Goal: Information Seeking & Learning: Learn about a topic

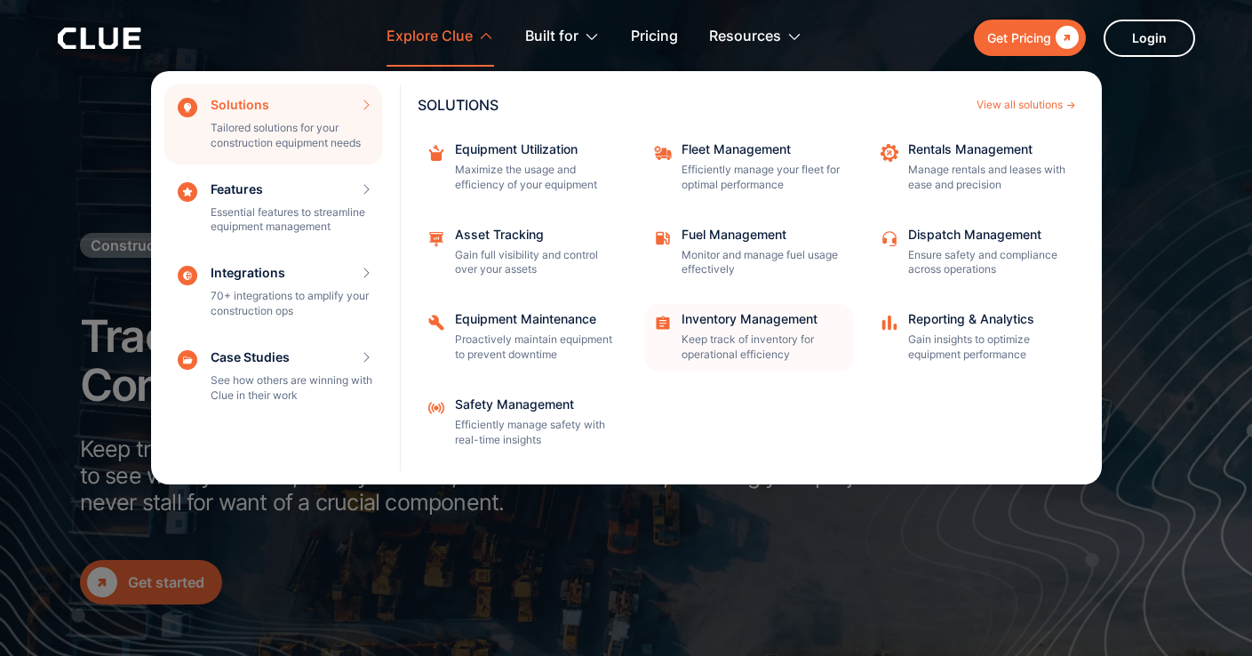
click at [765, 330] on div "Inventory Management Keep track of inventory for operational efficiency" at bounding box center [761, 338] width 160 height 50
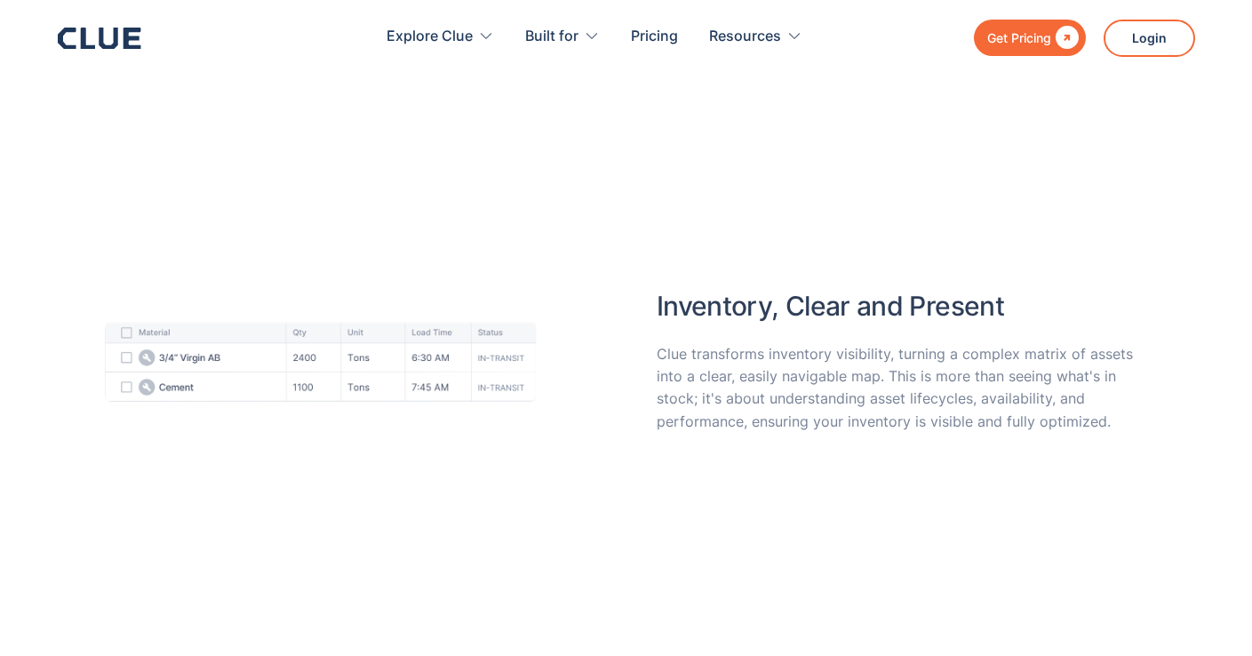
scroll to position [4070, 0]
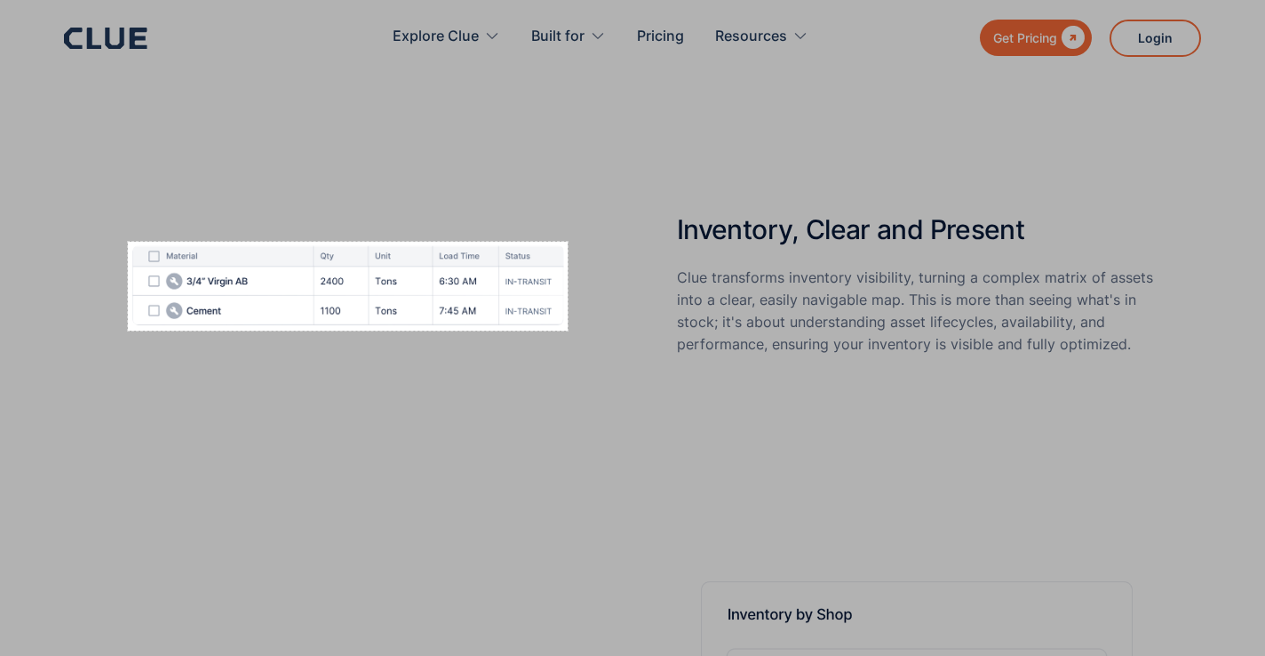
drag, startPoint x: 132, startPoint y: 244, endPoint x: 568, endPoint y: 330, distance: 443.6
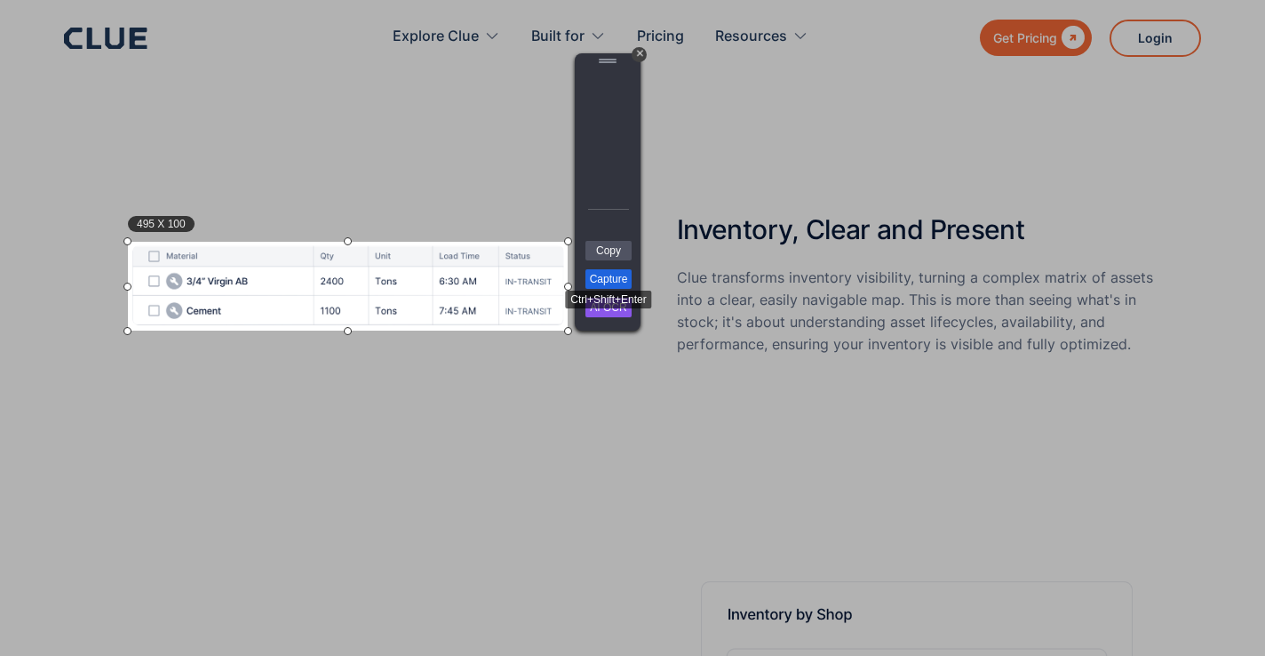
click at [602, 275] on link "Capture" at bounding box center [608, 279] width 46 height 20
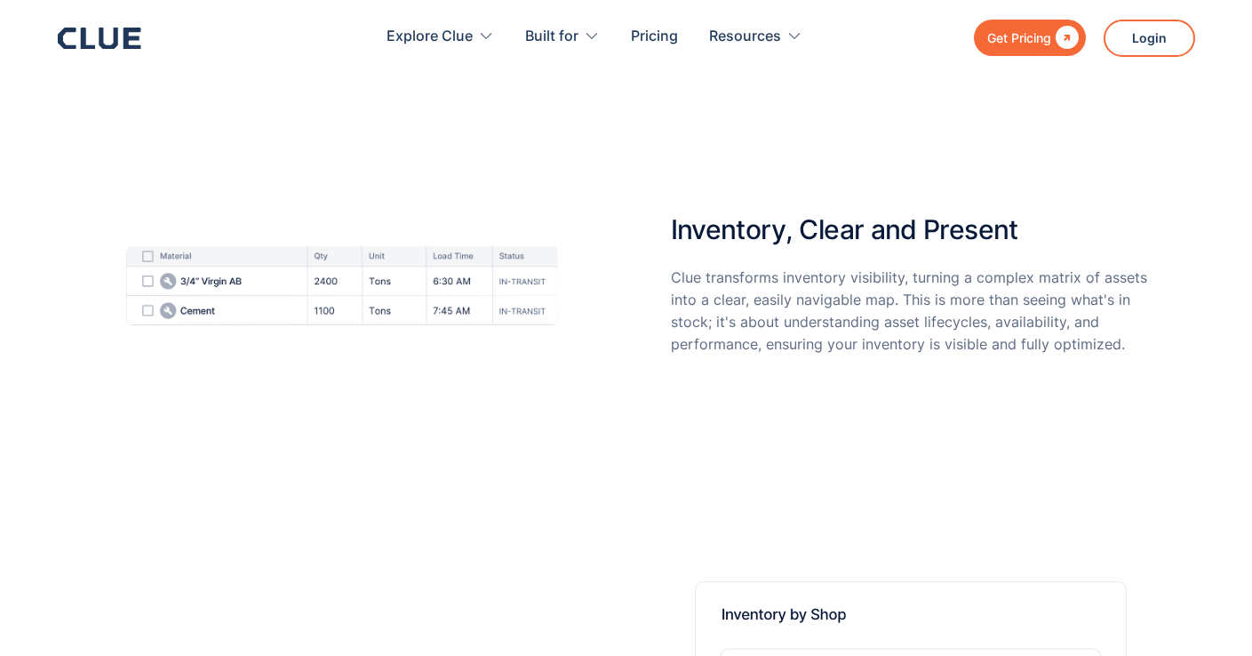
click at [120, 28] on icon at bounding box center [100, 38] width 84 height 21
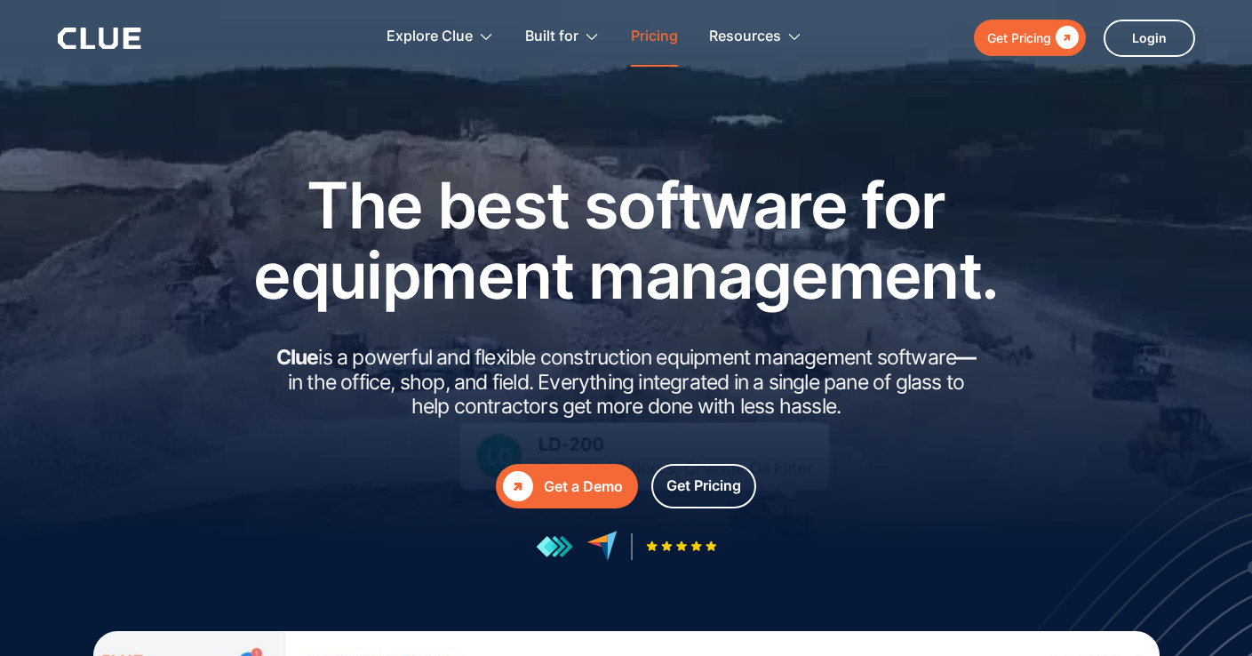
click at [633, 31] on link "Pricing" at bounding box center [654, 37] width 47 height 56
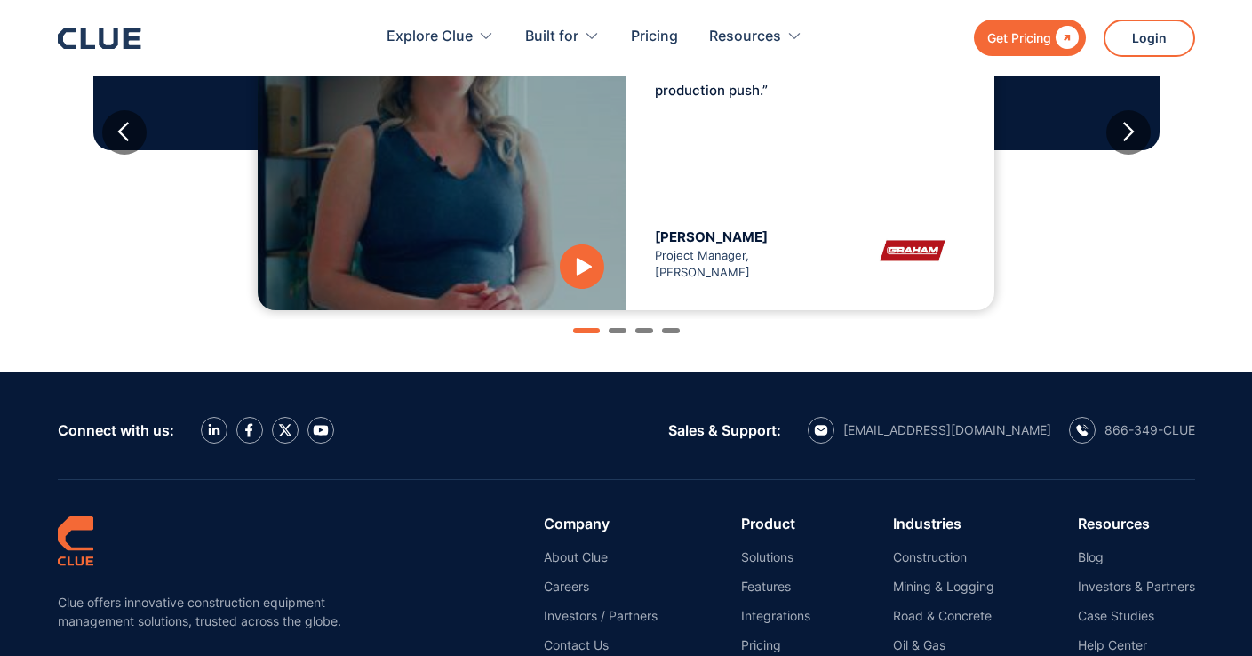
scroll to position [1864, 0]
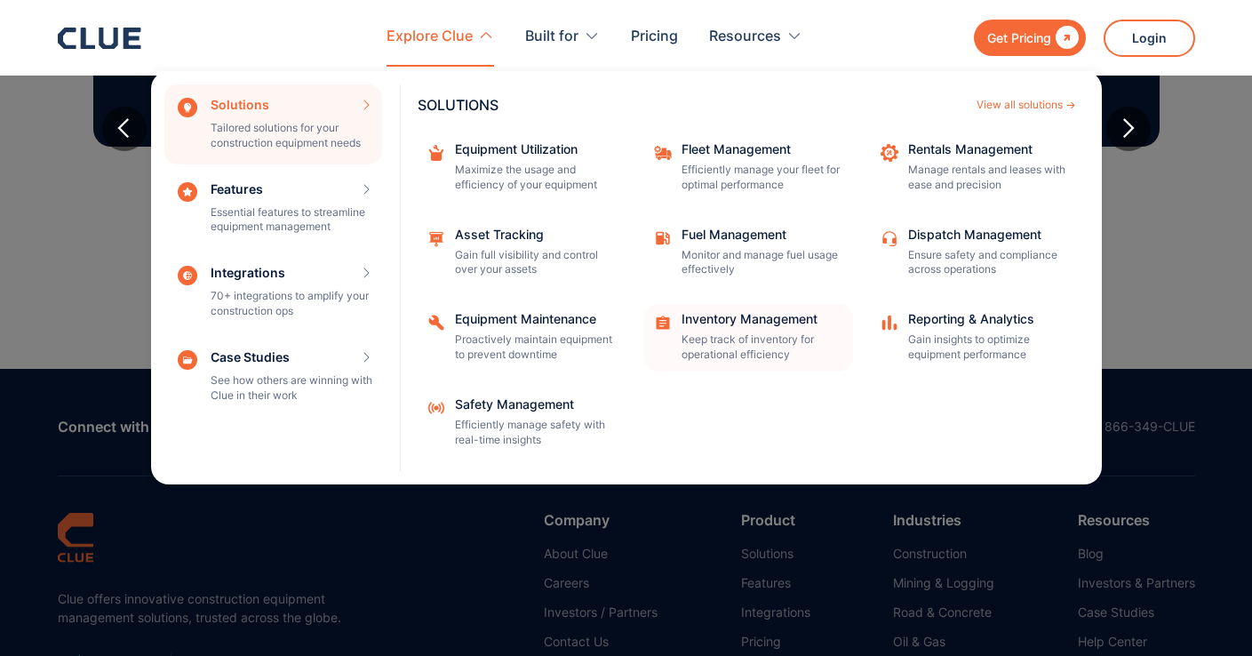
click at [710, 336] on p "Keep track of inventory for operational efficiency" at bounding box center [761, 347] width 160 height 30
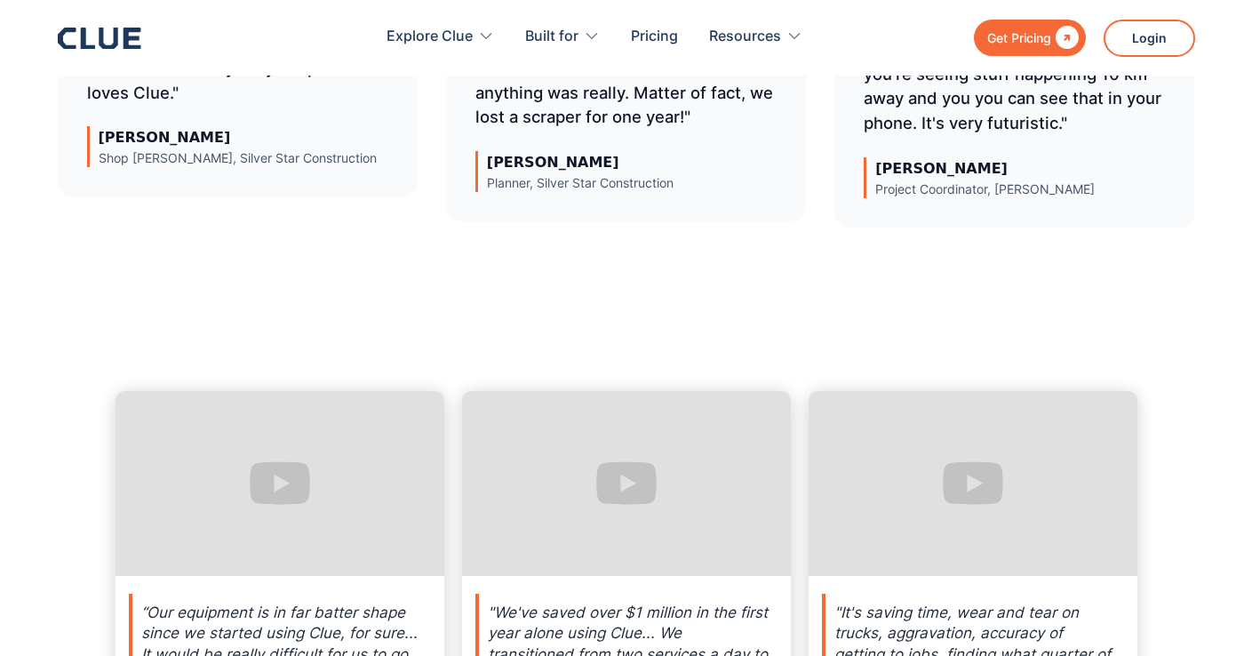
scroll to position [7777, 0]
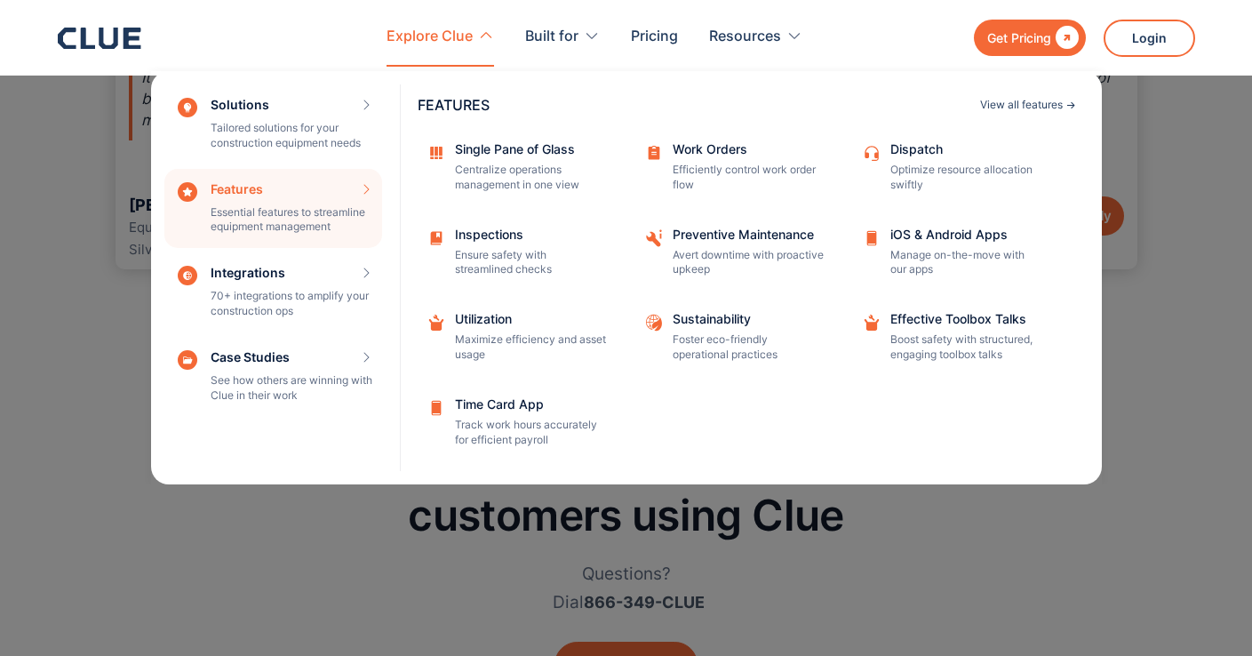
click at [1029, 100] on div "View all features" at bounding box center [1021, 105] width 83 height 11
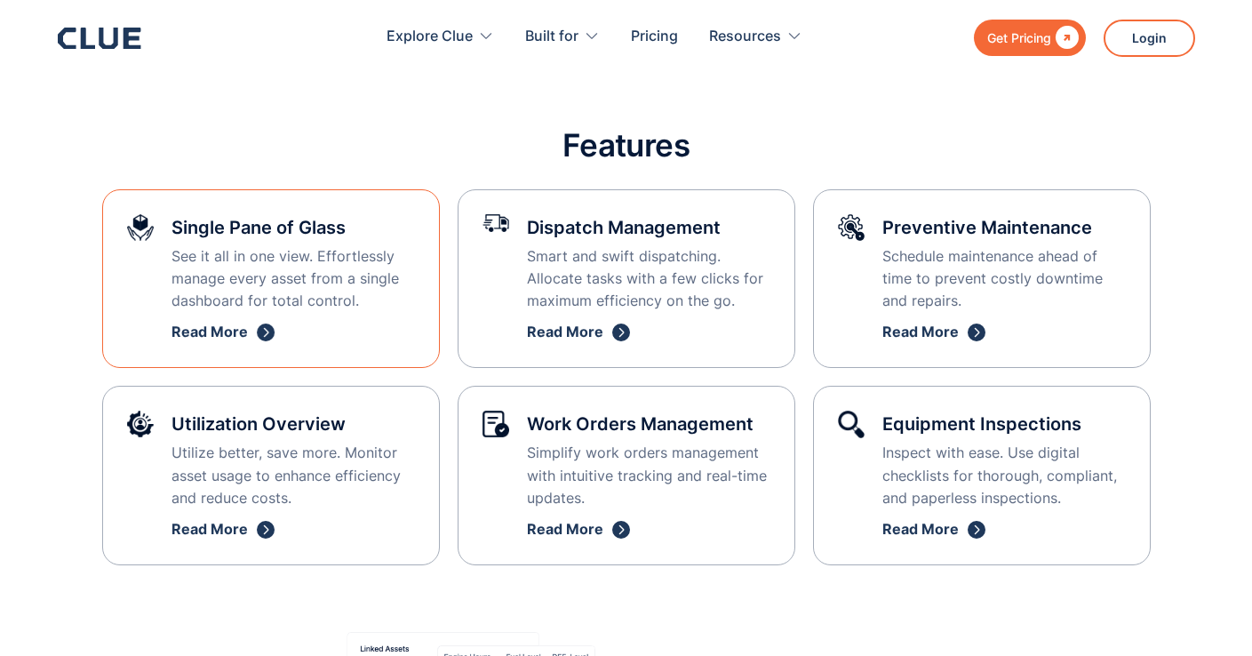
scroll to position [499, 0]
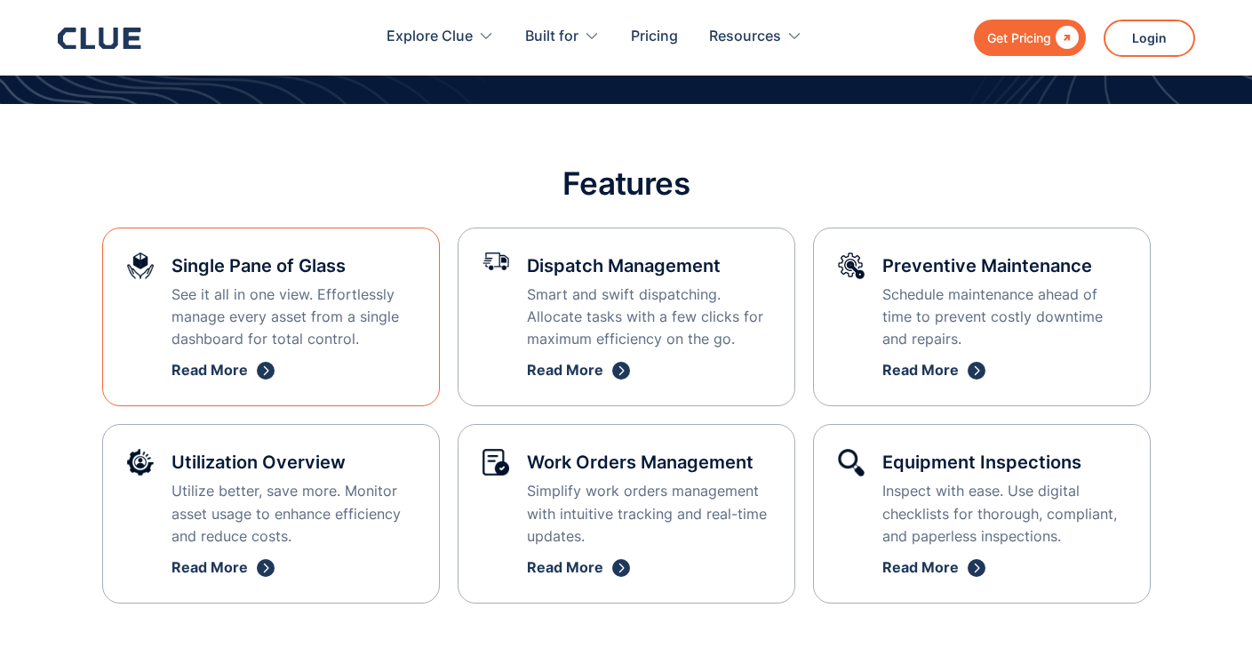
click at [227, 321] on p "See it all in one view. Effortlessly manage every asset from a single dashboard…" at bounding box center [292, 317] width 243 height 68
click at [225, 364] on div "Read More" at bounding box center [209, 370] width 76 height 22
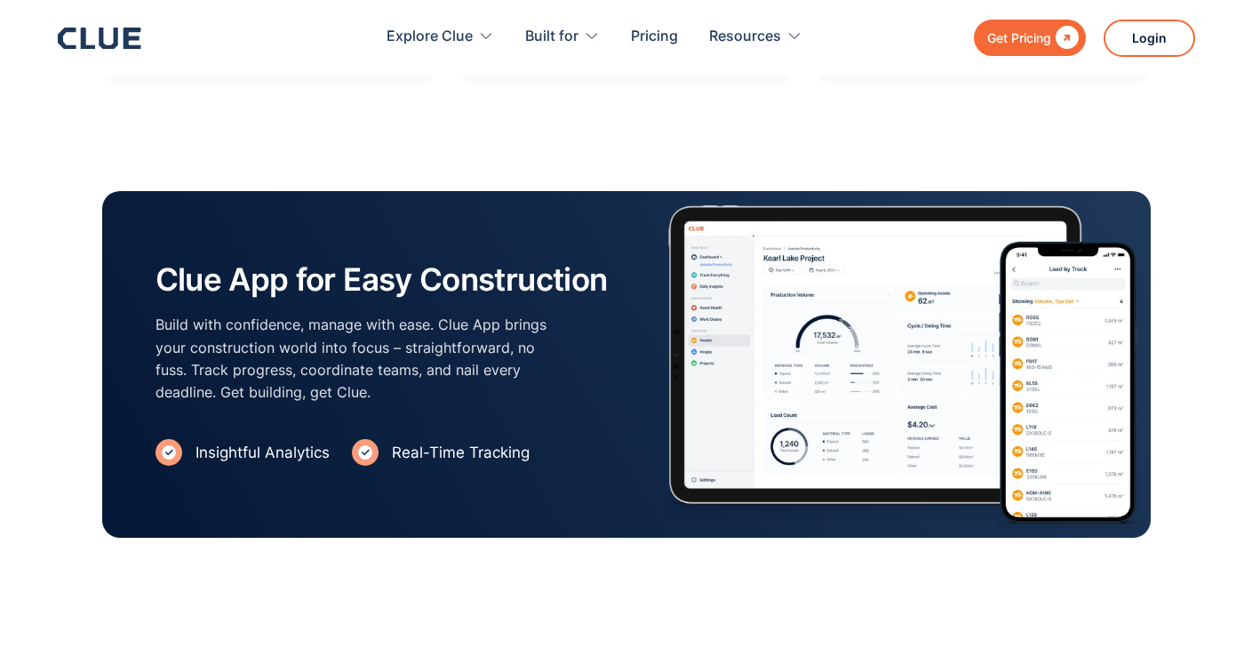
scroll to position [3962, 0]
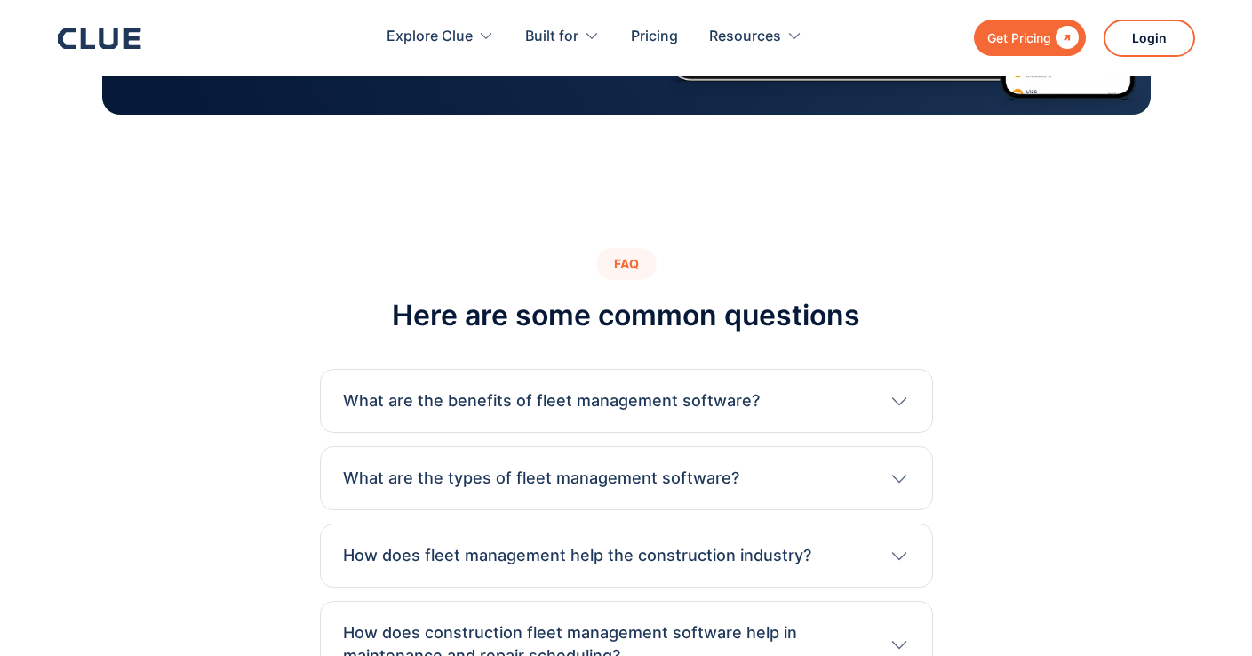
click at [1007, 36] on div "Get Pricing" at bounding box center [1019, 38] width 64 height 22
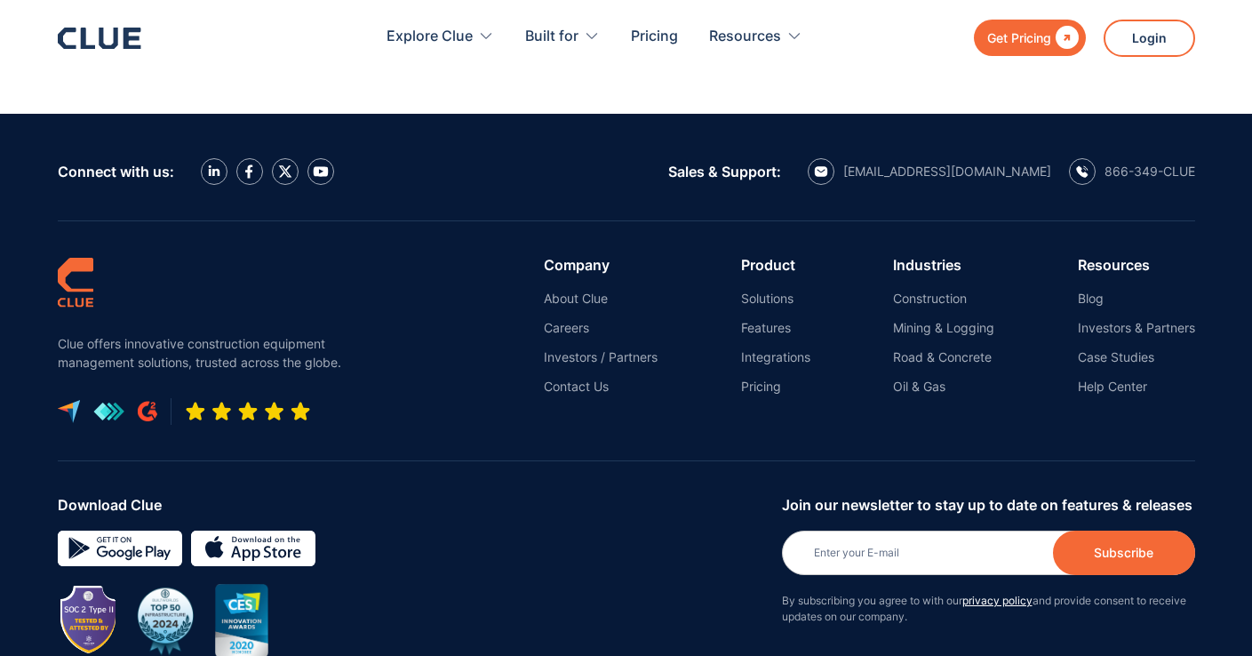
scroll to position [2067, 0]
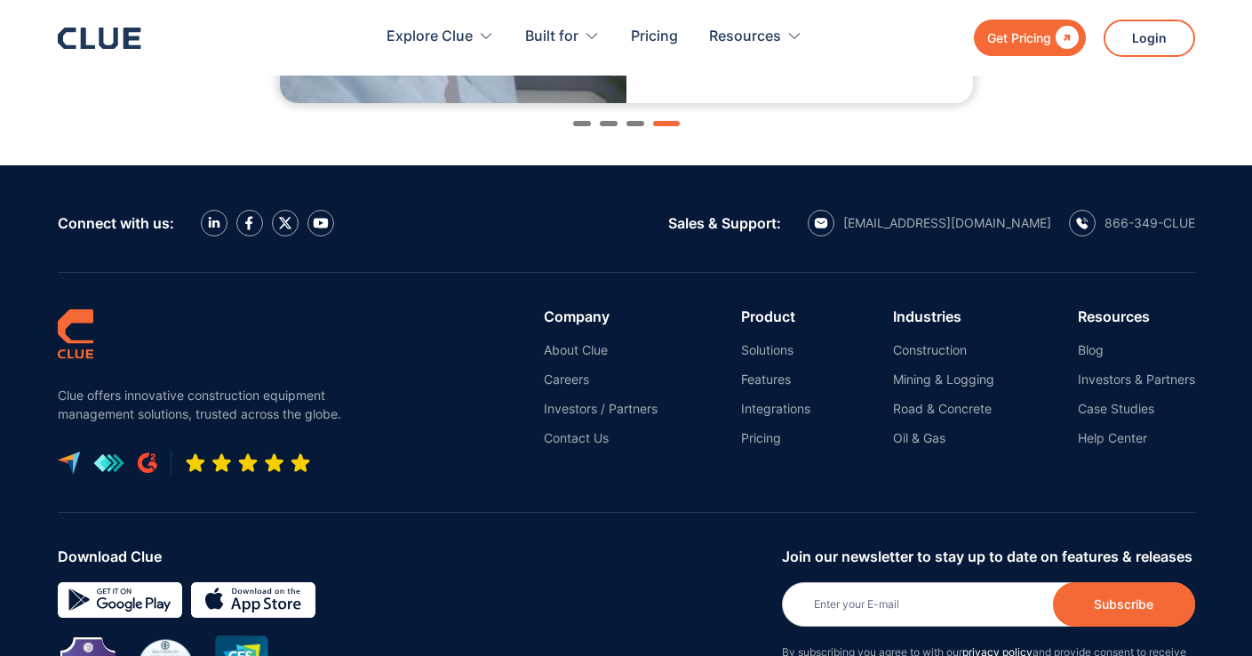
click at [97, 13] on div "Get Pricing  Explore Clue Solutions Tailored solutions for your construction e…" at bounding box center [626, 38] width 1137 height 76
click at [100, 33] on icon at bounding box center [108, 38] width 19 height 21
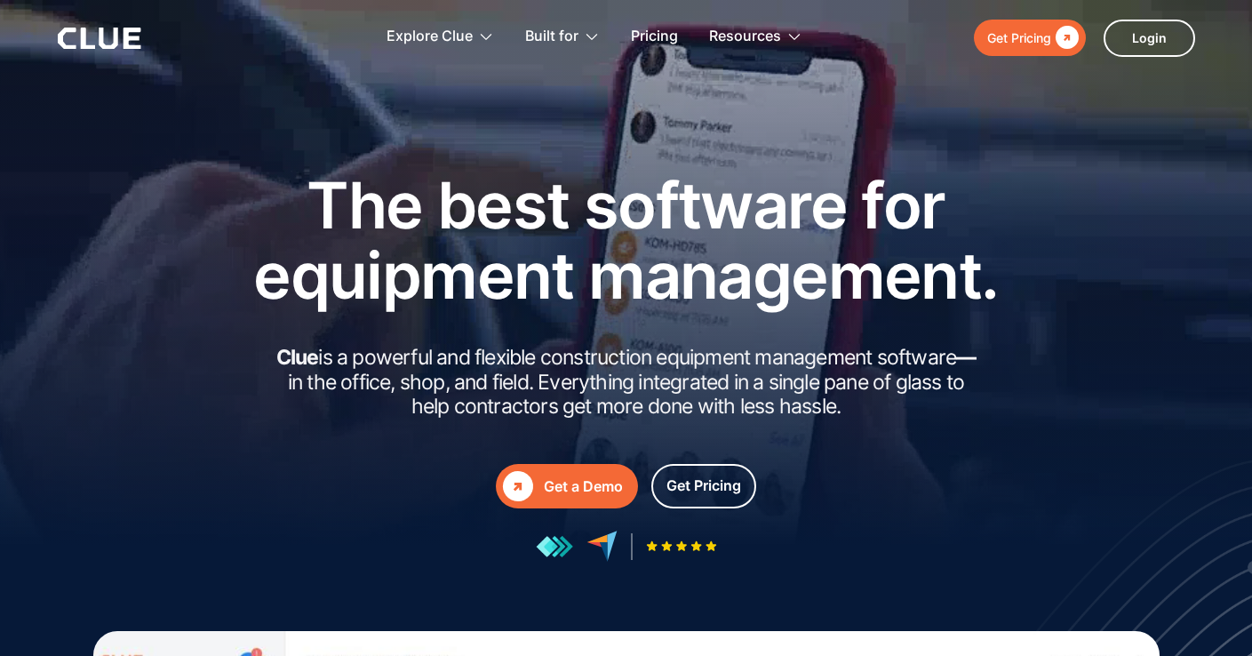
click at [561, 482] on div "Get a Demo" at bounding box center [583, 486] width 79 height 22
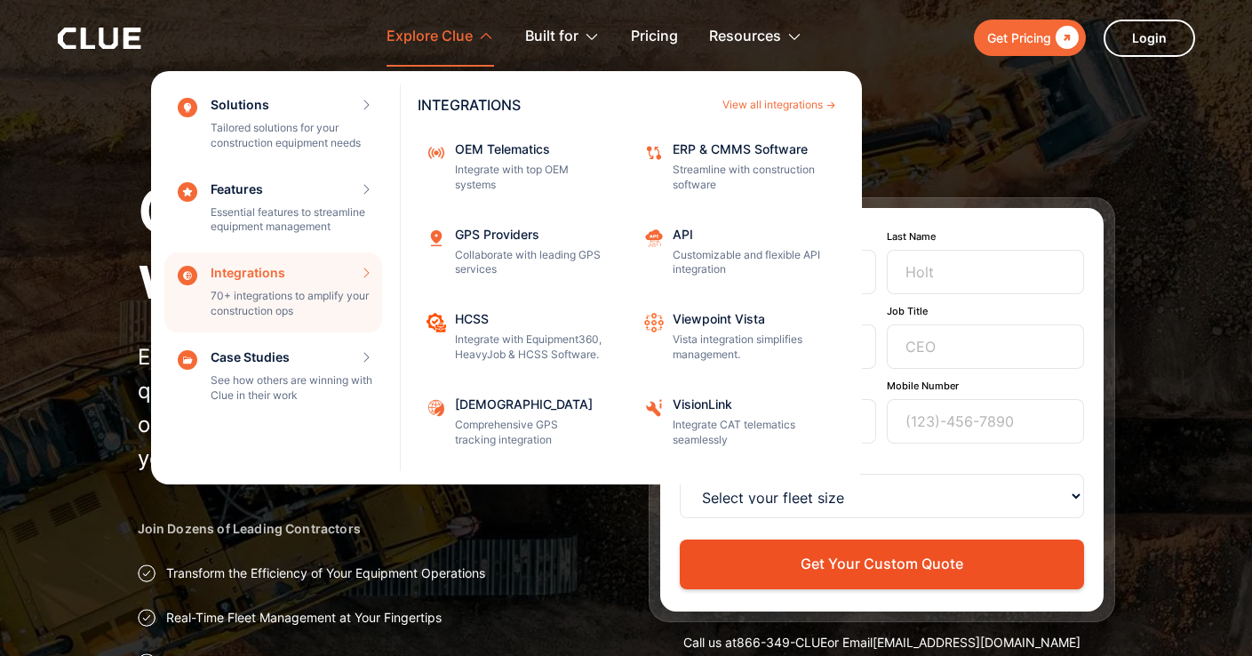
click at [251, 300] on div "Integrations 70+ integrations to amplify your construction ops INTEGRATIONS Vie…" at bounding box center [273, 292] width 218 height 80
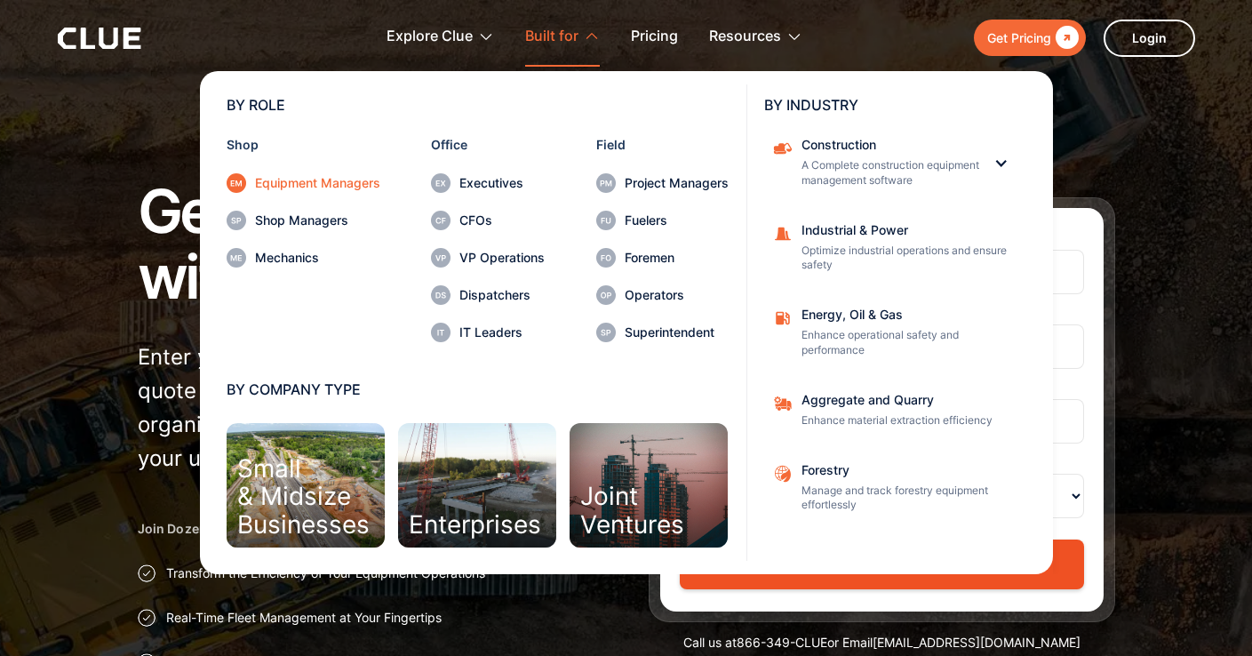
click at [332, 178] on div "Equipment Managers" at bounding box center [317, 183] width 125 height 12
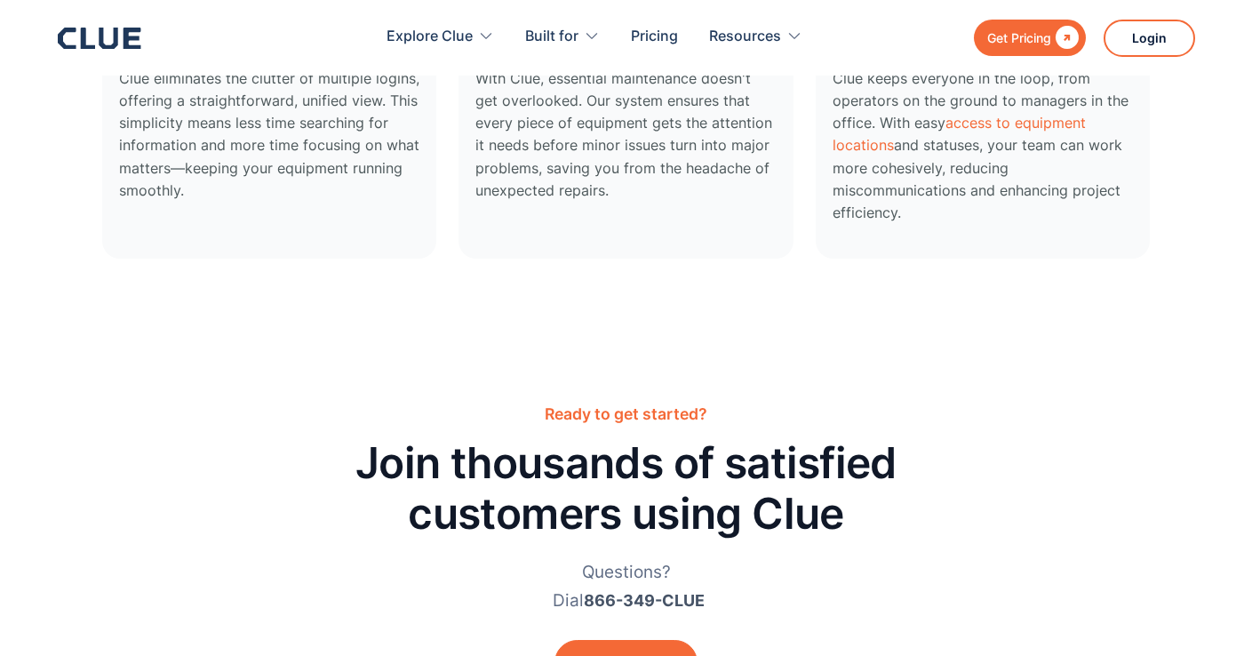
scroll to position [5212, 0]
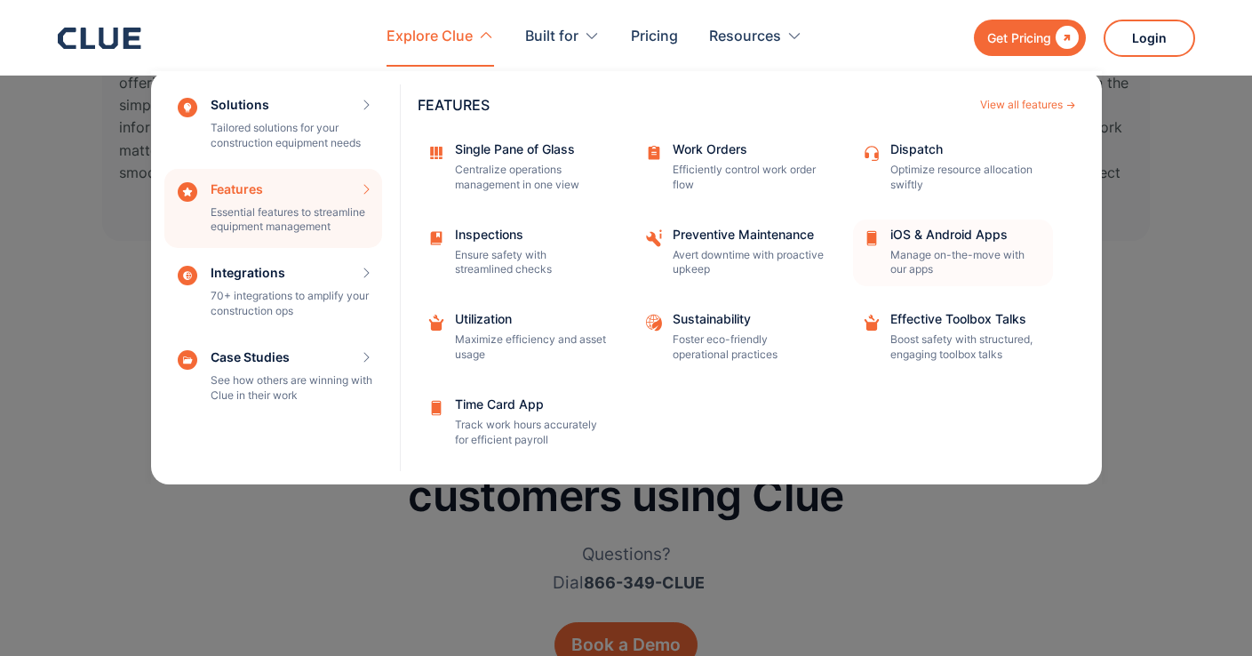
click at [923, 244] on div "iOS & Android Apps Manage on-the-move with our apps" at bounding box center [965, 253] width 151 height 50
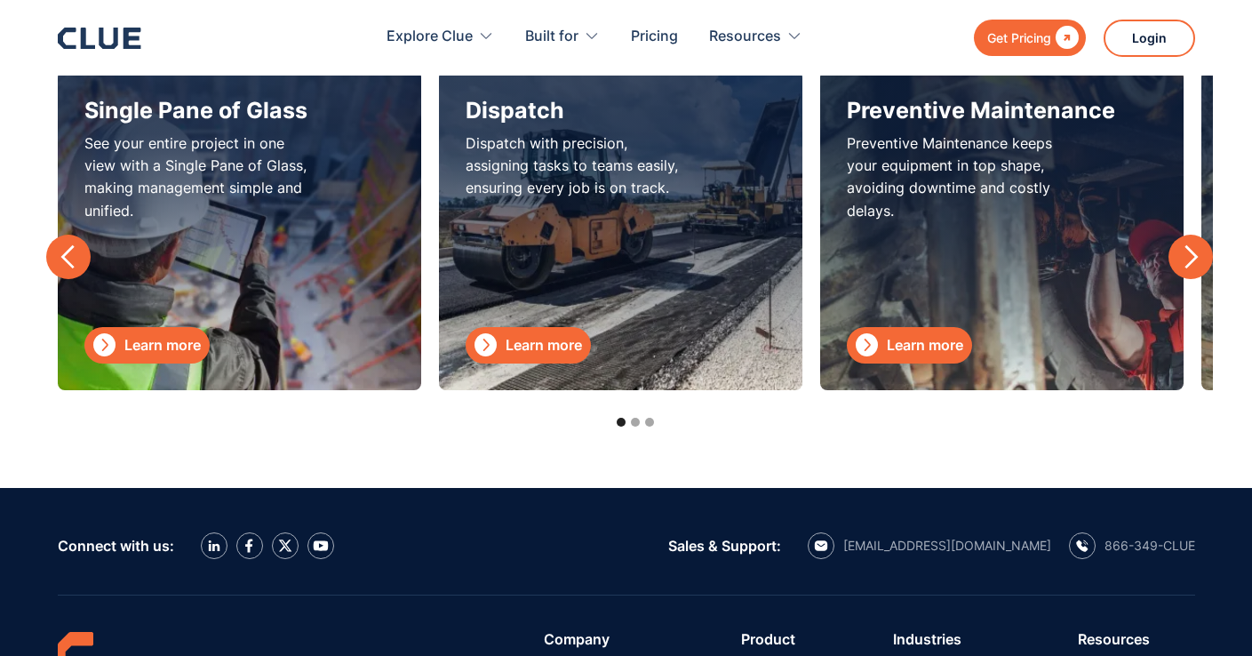
scroll to position [5768, 0]
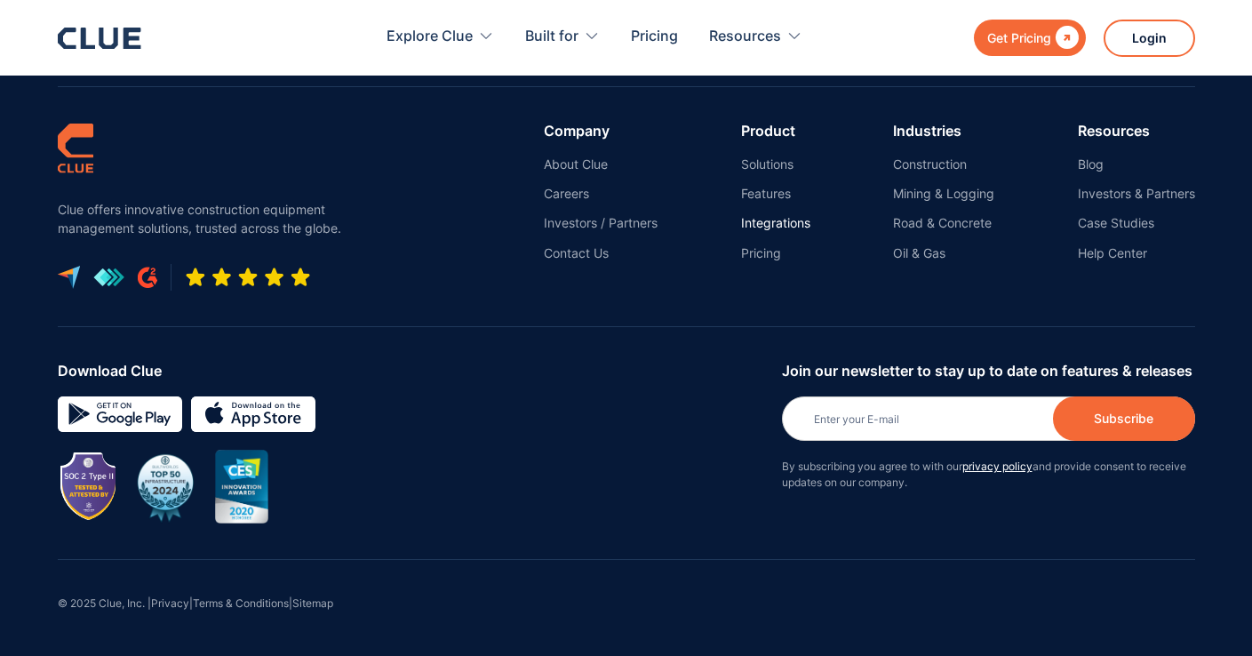
click at [751, 222] on link "Integrations" at bounding box center [775, 223] width 69 height 16
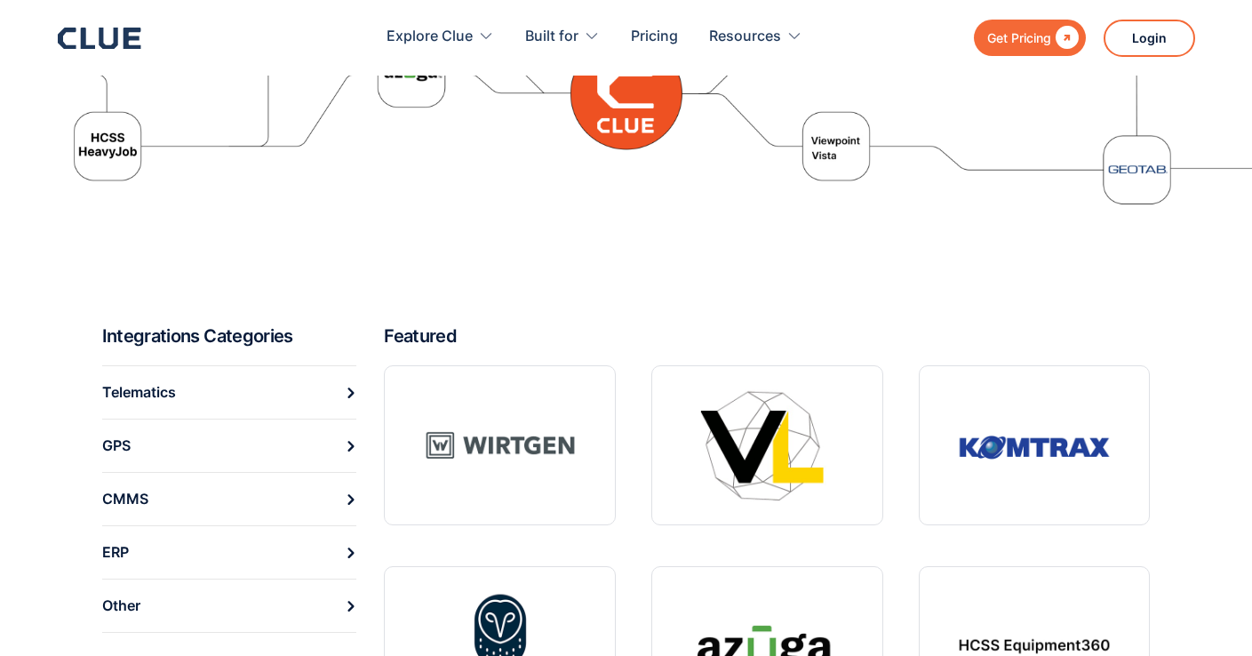
scroll to position [714, 0]
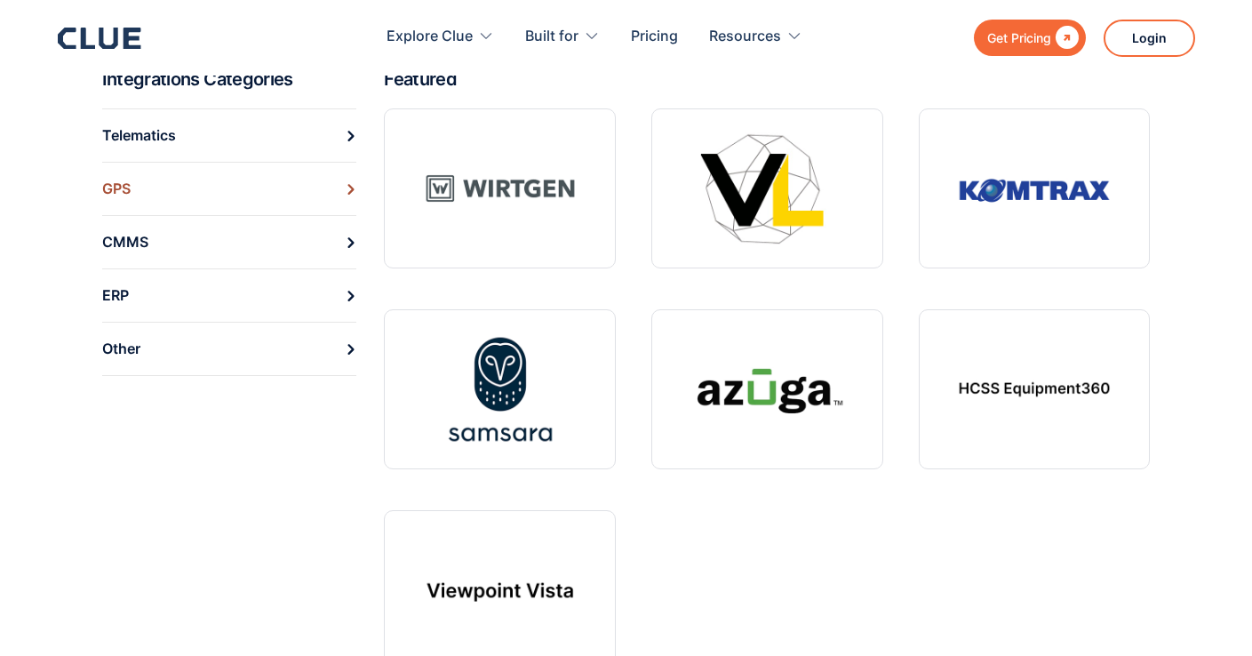
click at [205, 181] on link "GPS" at bounding box center [229, 188] width 255 height 53
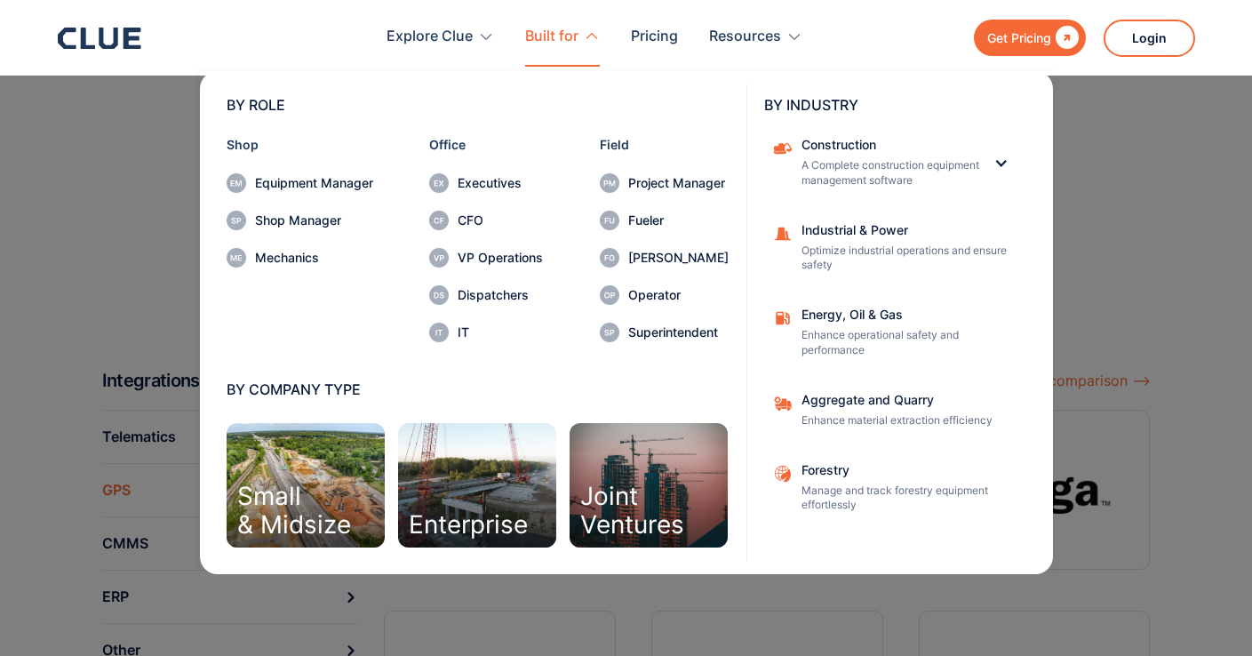
click at [535, 36] on div "Built for" at bounding box center [551, 37] width 53 height 56
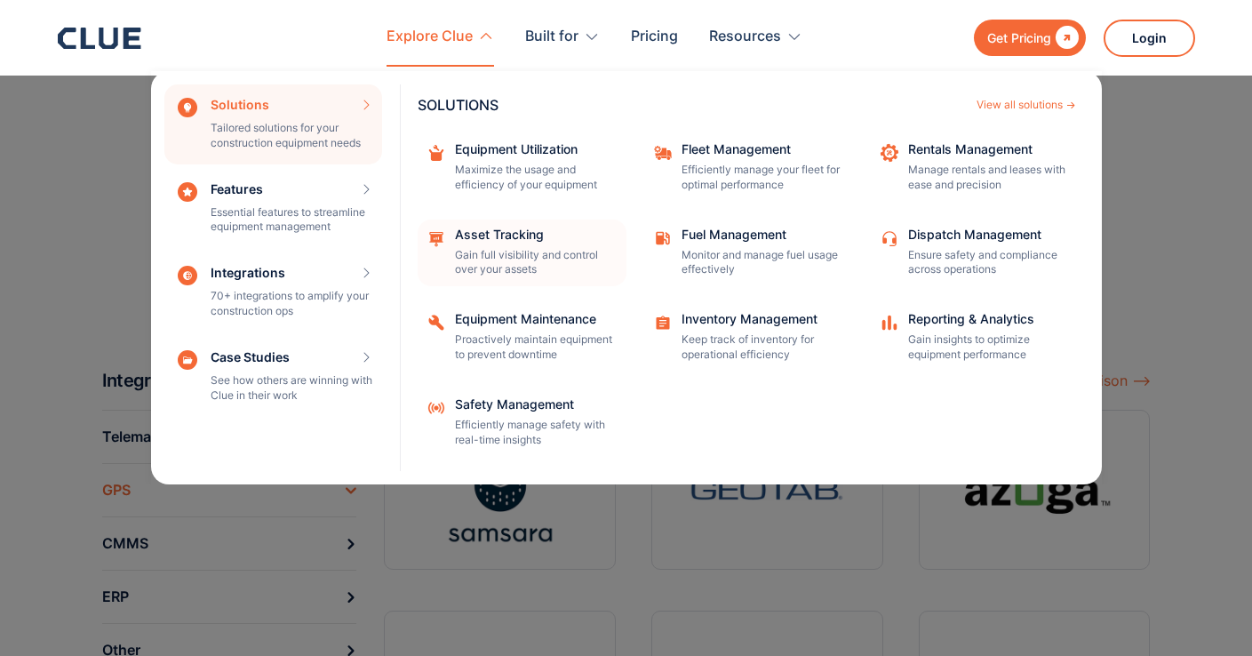
click at [543, 255] on p "Gain full visibility and control over your assets" at bounding box center [535, 263] width 160 height 30
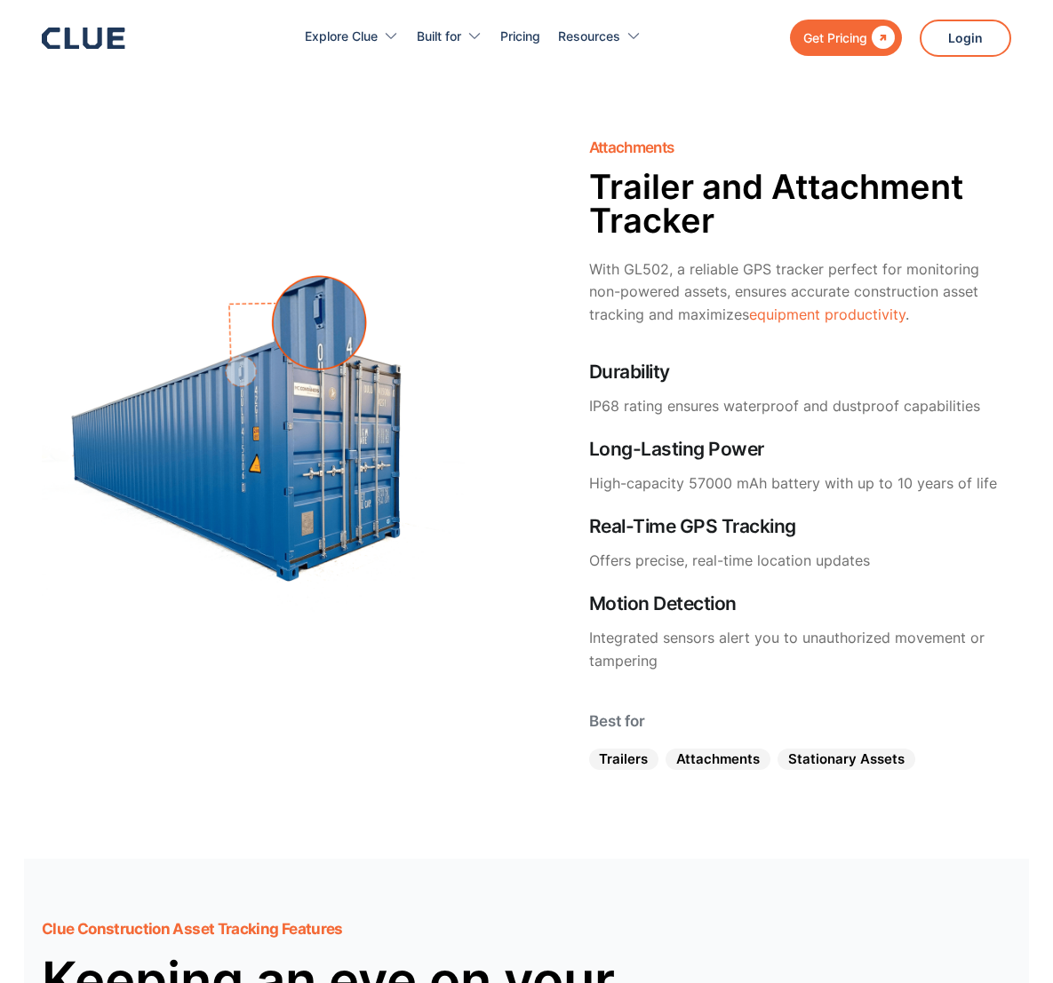
scroll to position [3976, 0]
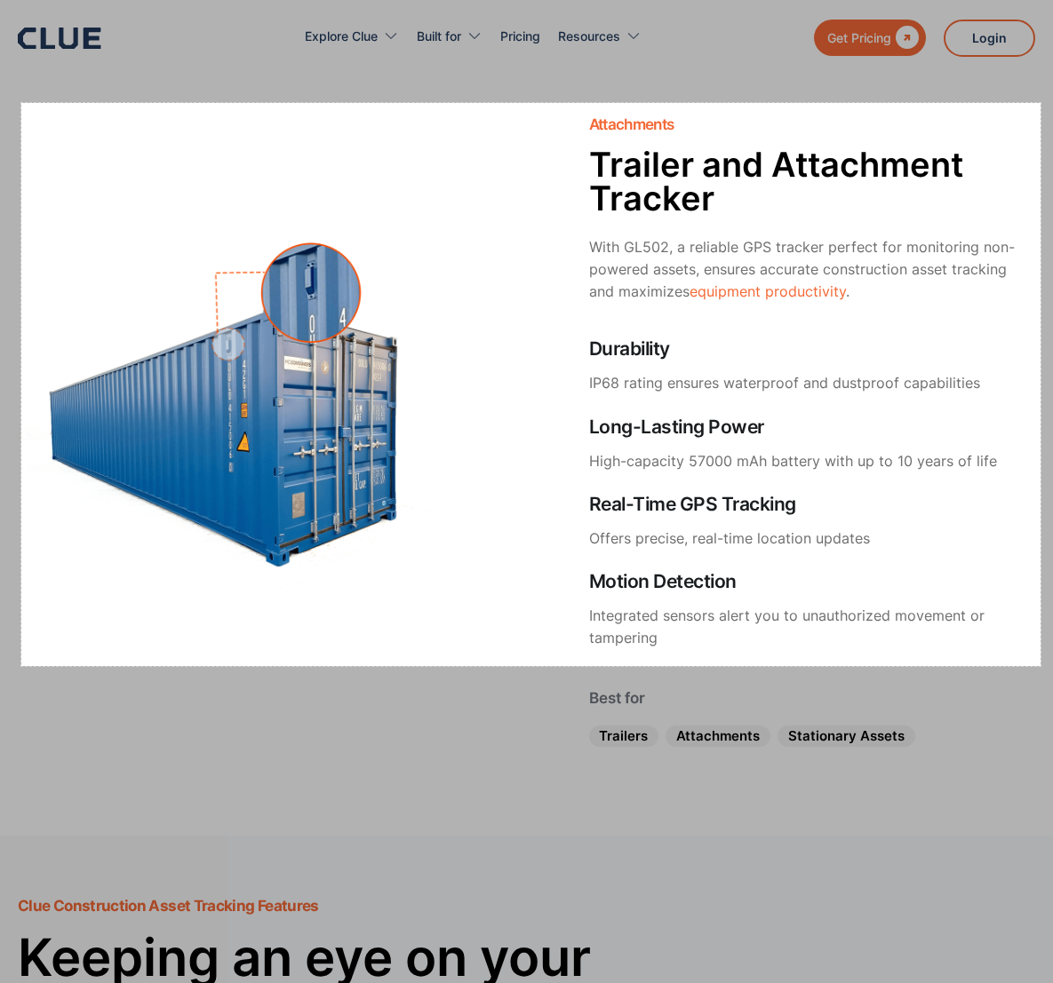
drag, startPoint x: 53, startPoint y: 125, endPoint x: 1040, endPoint y: 666, distance: 1125.6
click at [1040, 655] on div "1147 X 634" at bounding box center [526, 709] width 1053 height 9370
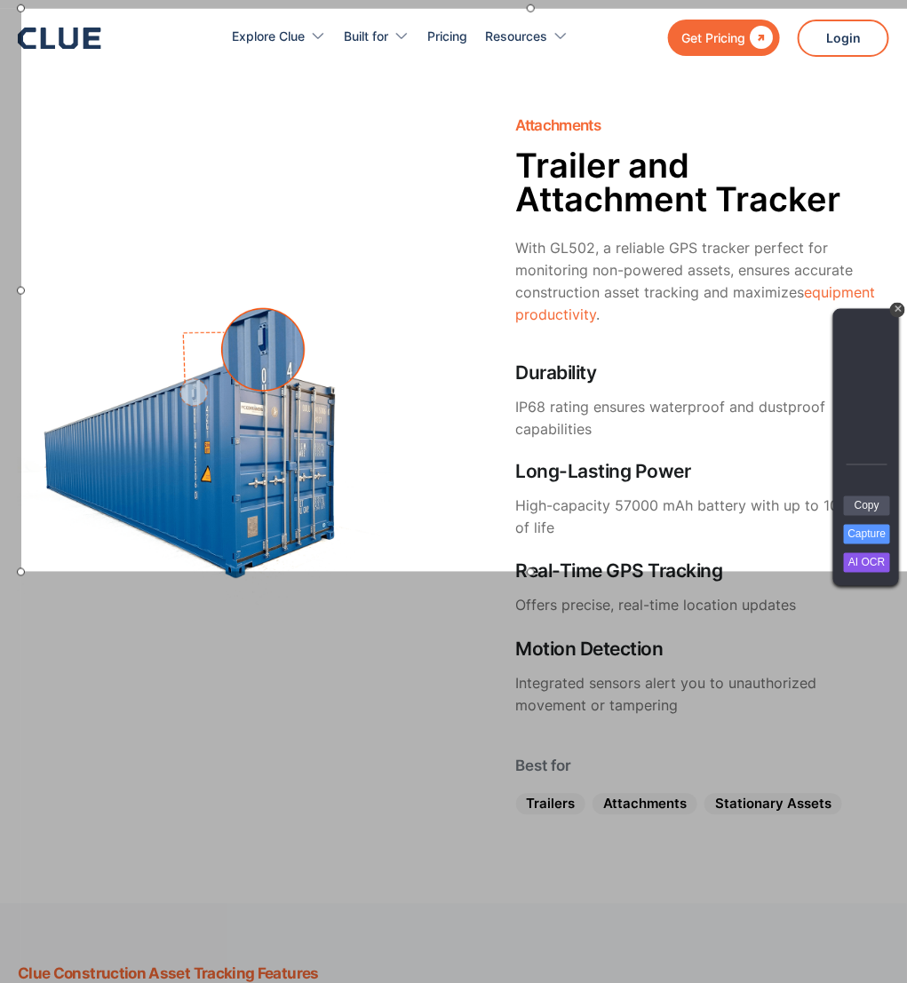
scroll to position [4037, 0]
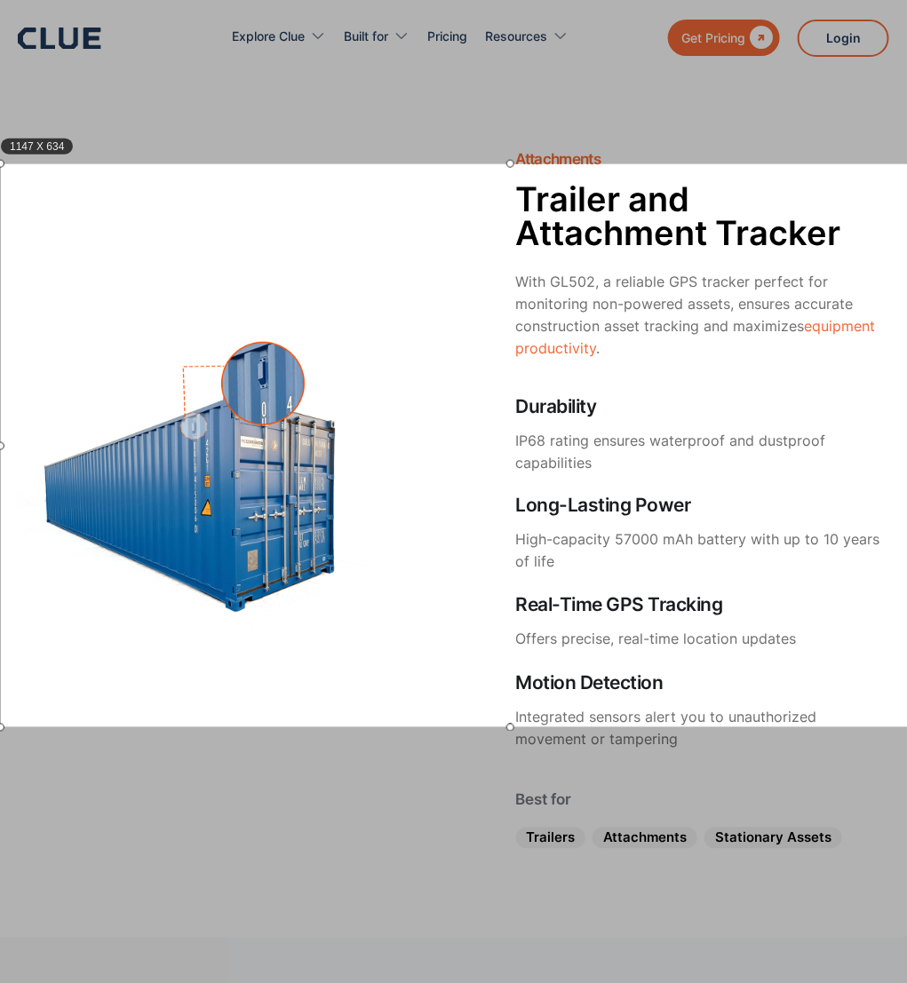
drag, startPoint x: 569, startPoint y: 598, endPoint x: 549, endPoint y: 720, distance: 123.4
click at [549, 655] on div "1147 X 634" at bounding box center [510, 445] width 1019 height 563
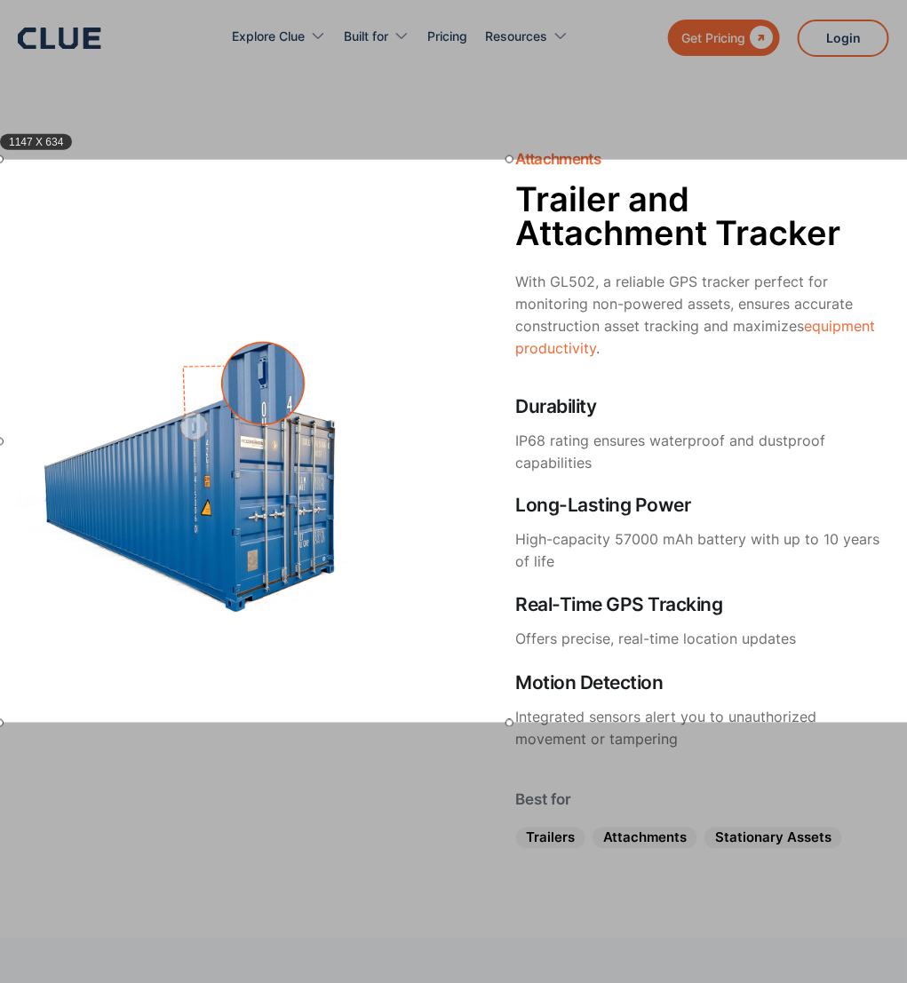
drag, startPoint x: 21, startPoint y: 449, endPoint x: 0, endPoint y: 454, distance: 22.0
click at [0, 453] on div "1147 X 634" at bounding box center [509, 441] width 1019 height 563
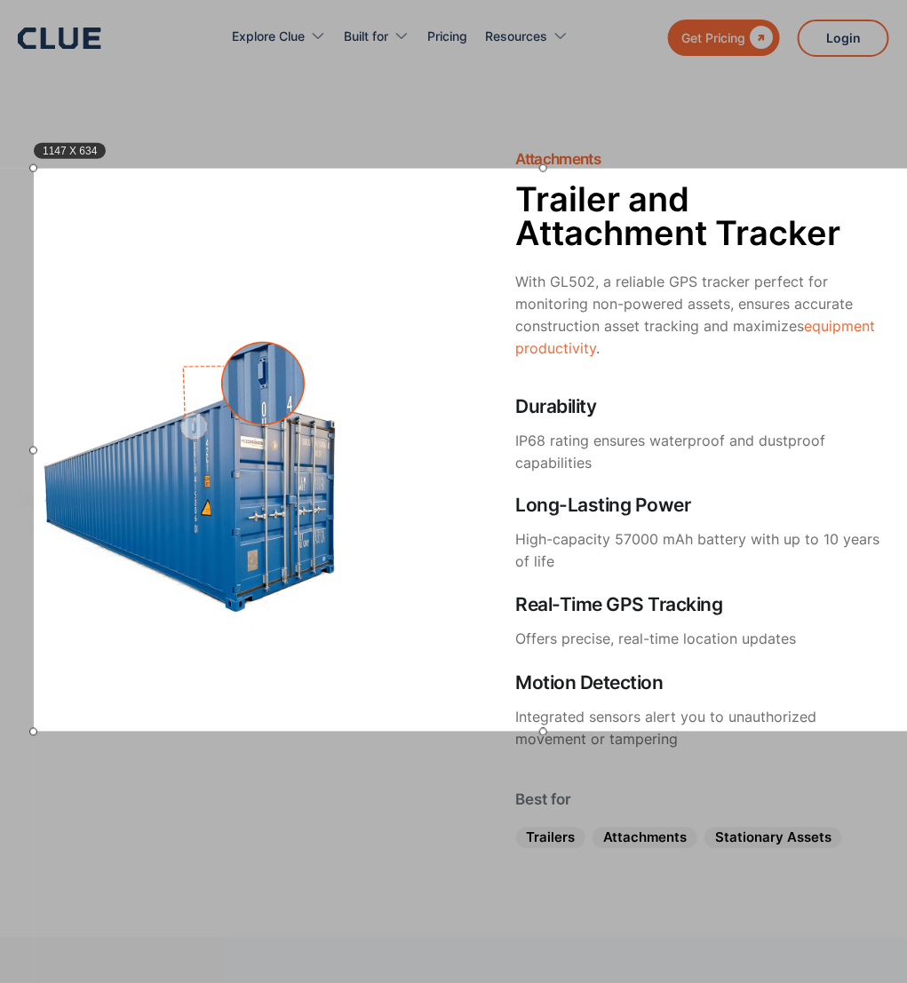
drag, startPoint x: 404, startPoint y: 638, endPoint x: 733, endPoint y: 633, distance: 328.7
click at [783, 622] on div "1147 X 634" at bounding box center [543, 450] width 1019 height 563
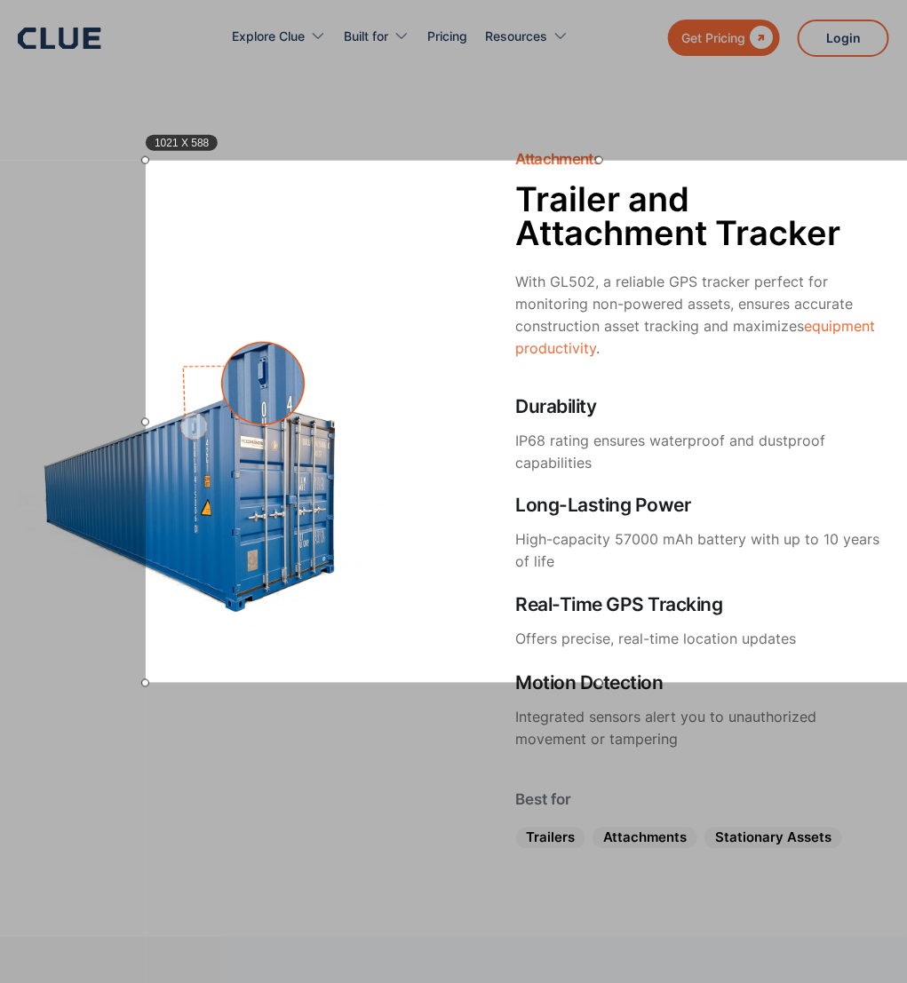
drag, startPoint x: 31, startPoint y: 721, endPoint x: 360, endPoint y: 615, distance: 345.6
click at [149, 655] on div at bounding box center [145, 684] width 8 height 8
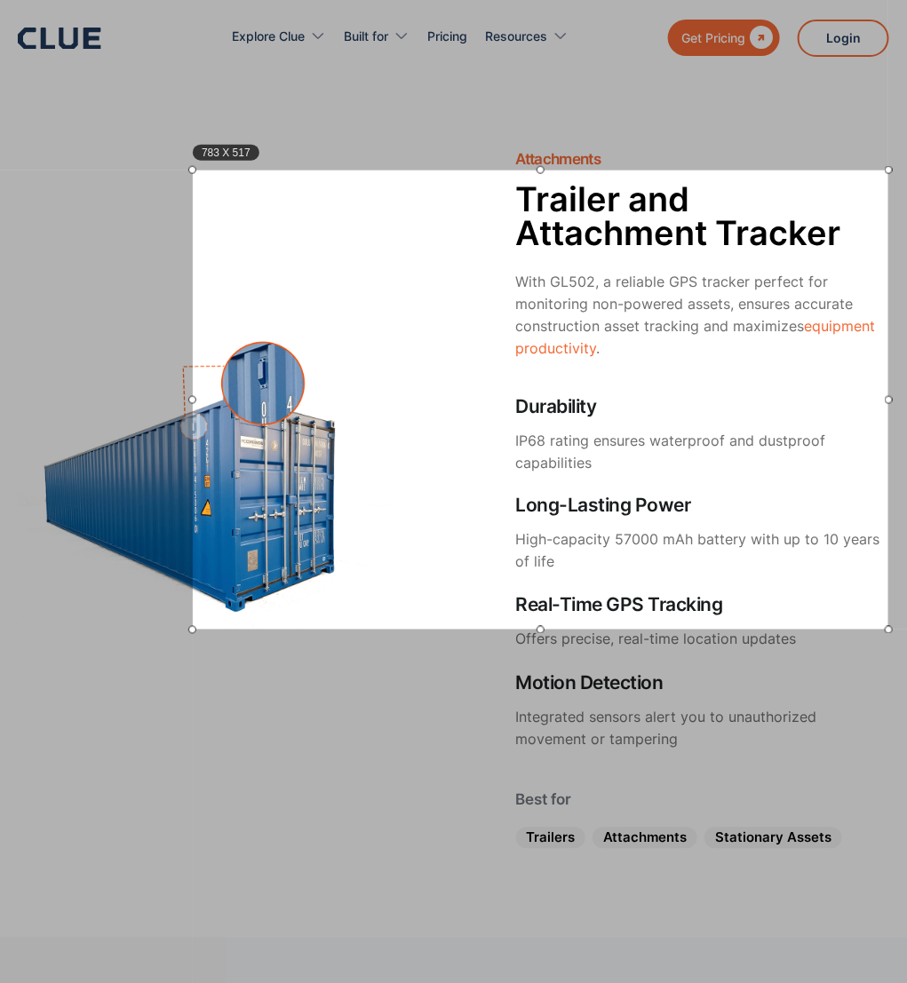
drag, startPoint x: 546, startPoint y: 468, endPoint x: 383, endPoint y: 478, distance: 163.8
click at [383, 478] on div "783 X 517" at bounding box center [541, 400] width 696 height 459
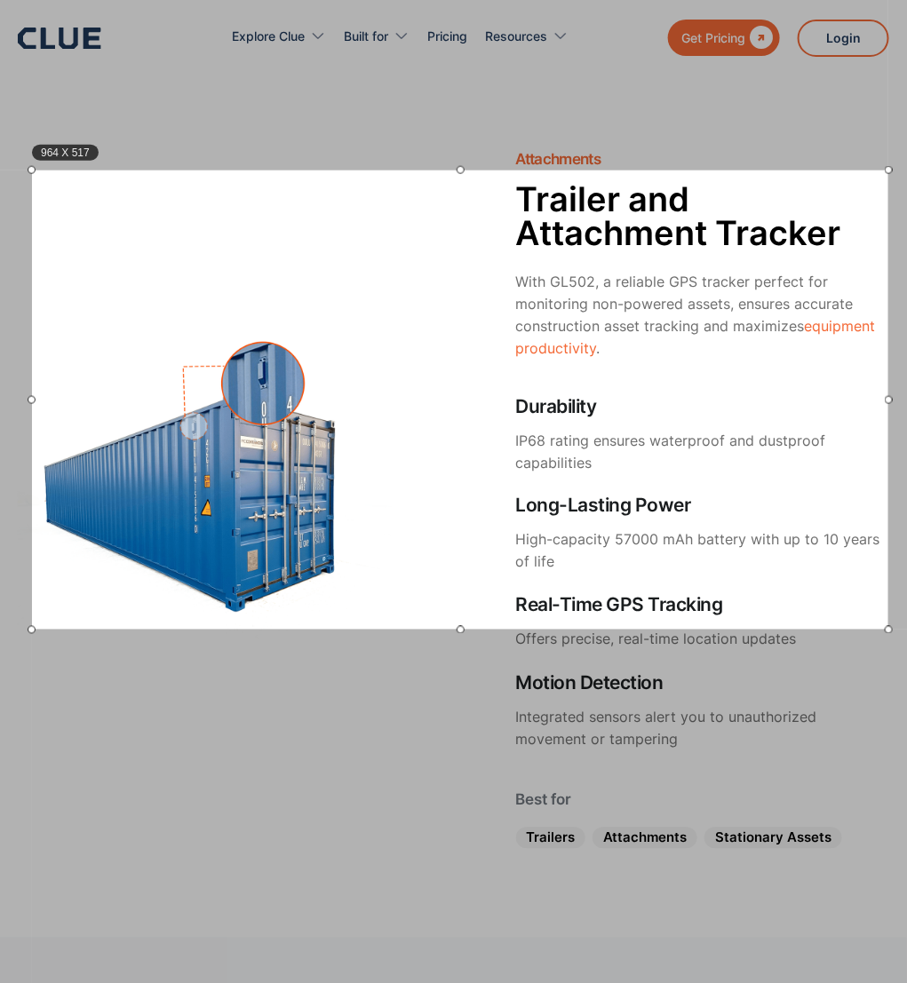
drag, startPoint x: 193, startPoint y: 397, endPoint x: 35, endPoint y: 410, distance: 158.6
click at [35, 410] on div at bounding box center [32, 400] width 8 height 459
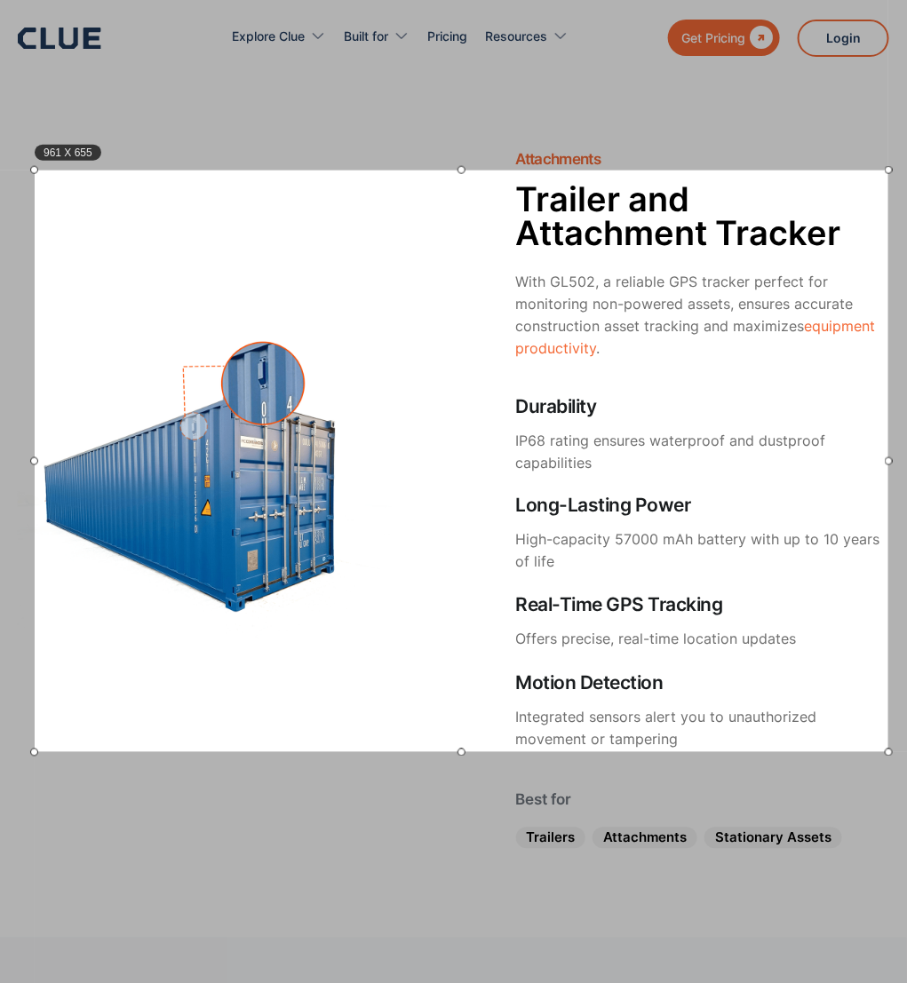
drag, startPoint x: 462, startPoint y: 628, endPoint x: 466, endPoint y: 751, distance: 122.7
click at [466, 655] on div at bounding box center [462, 753] width 854 height 8
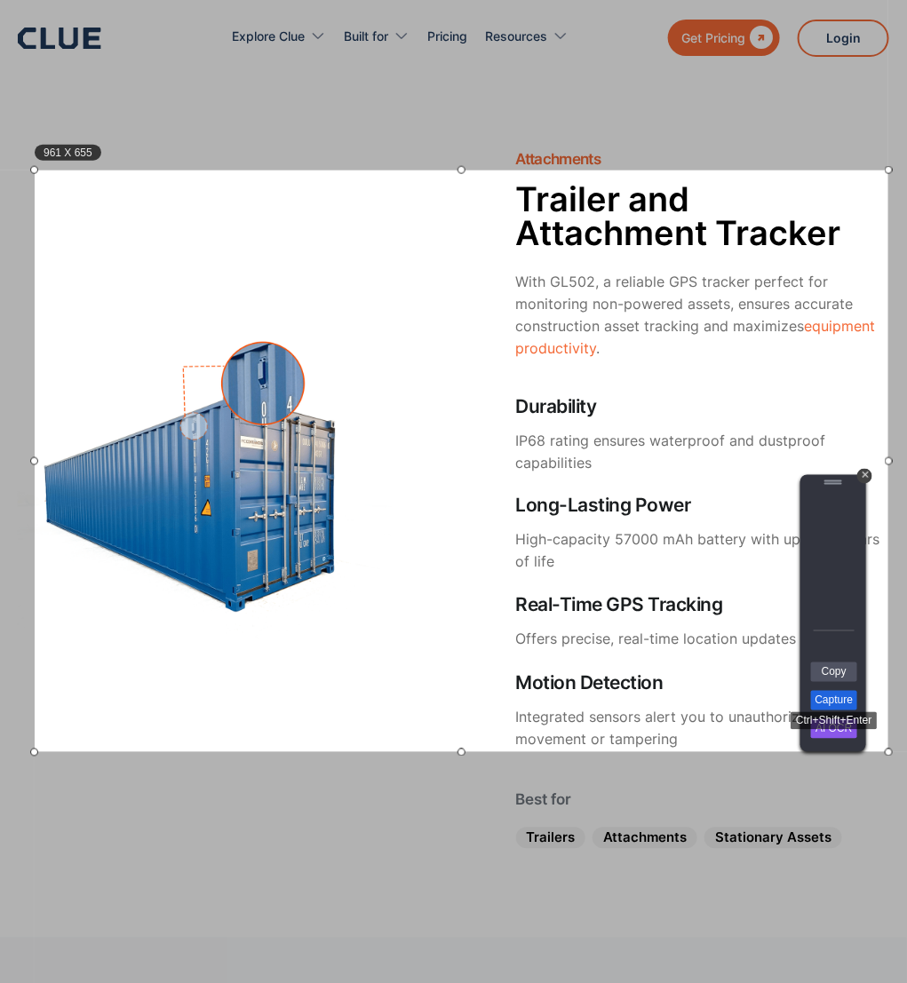
click at [834, 655] on link "Capture" at bounding box center [834, 701] width 46 height 20
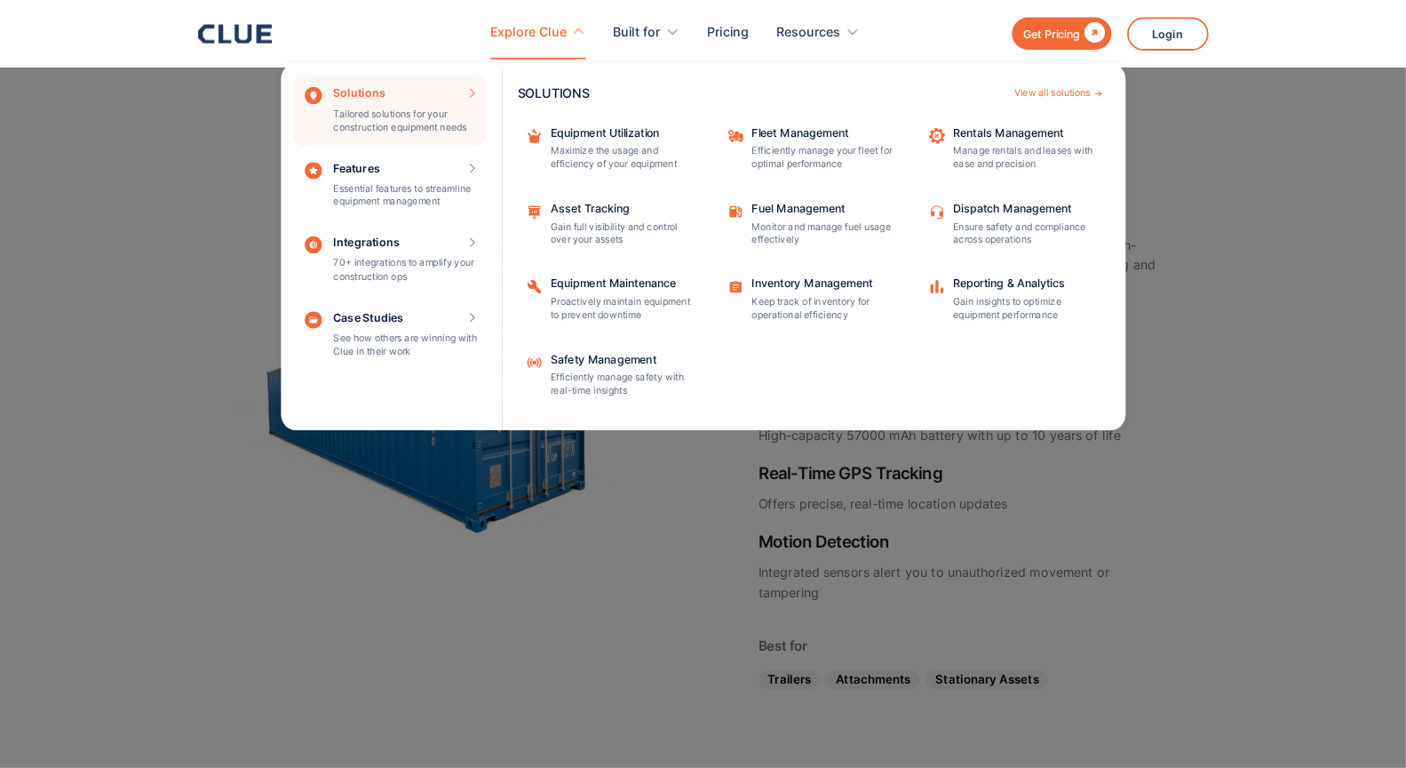
scroll to position [3929, 0]
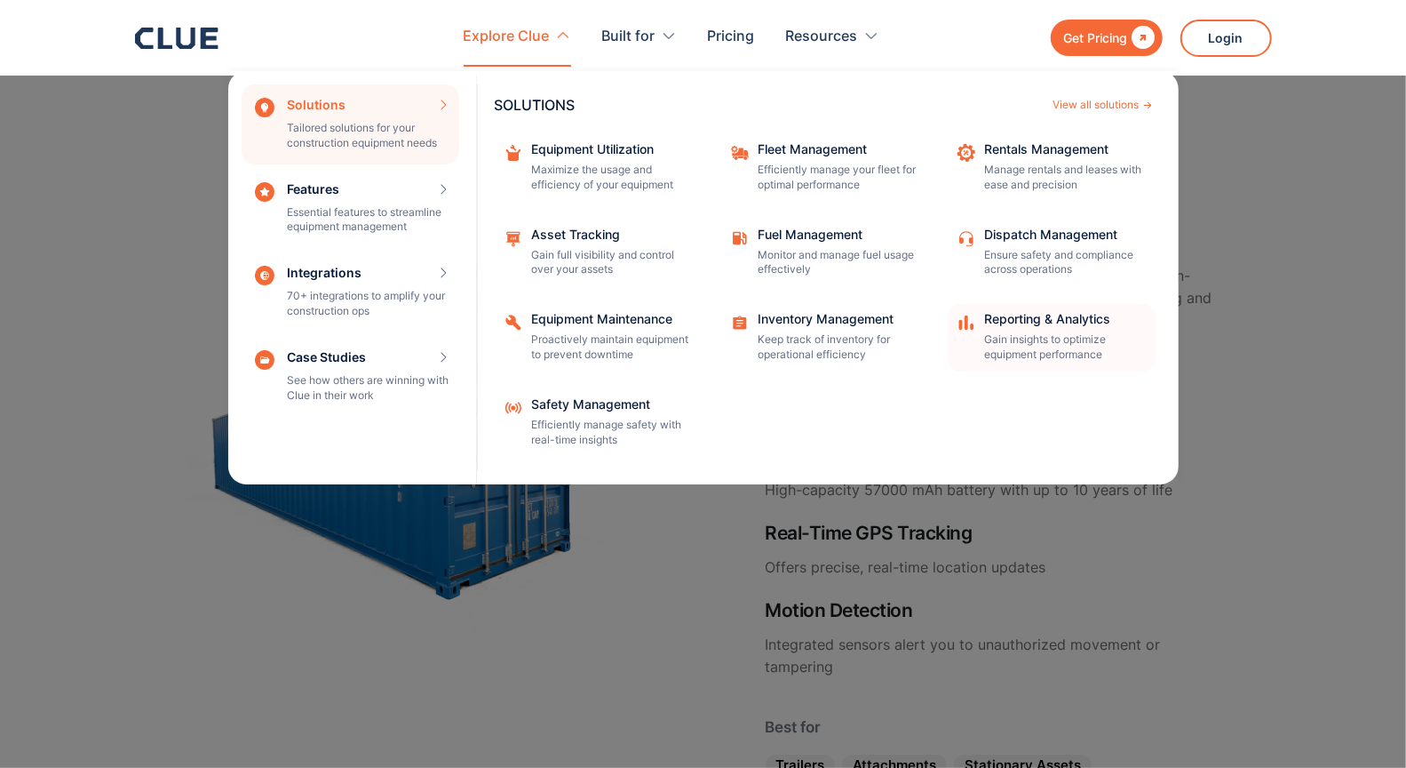
click at [1041, 344] on p "Gain insights to optimize equipment performance" at bounding box center [1065, 347] width 160 height 30
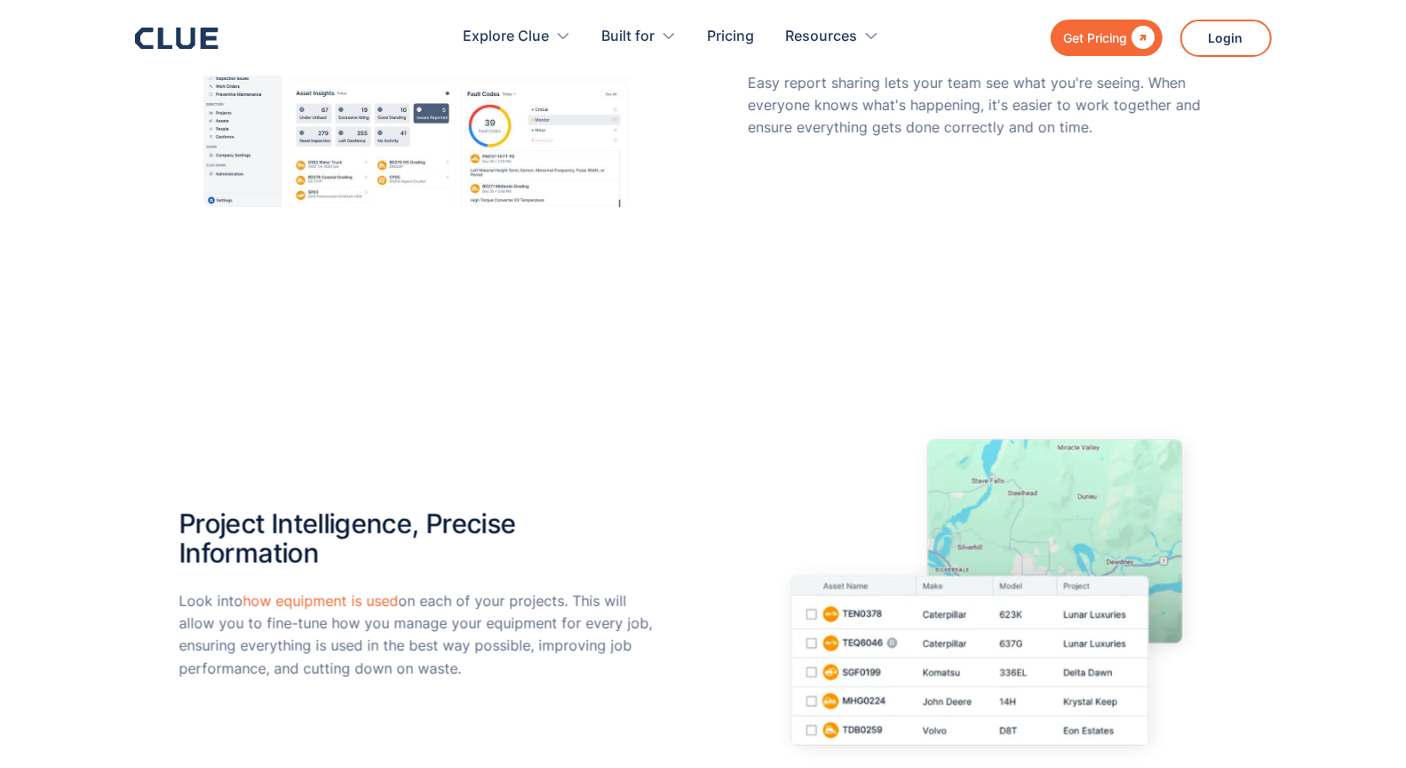
scroll to position [4419, 0]
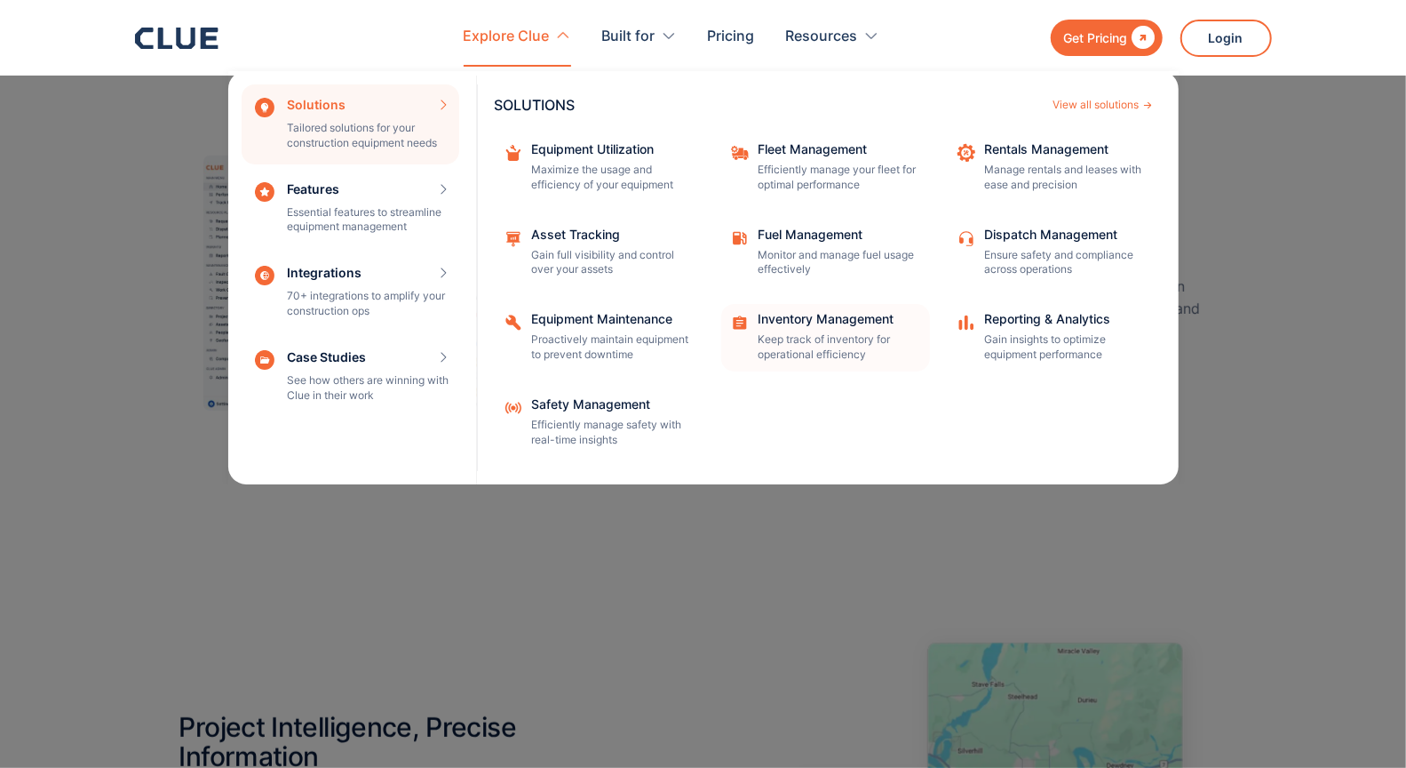
click at [797, 319] on div "Inventory Management" at bounding box center [839, 319] width 160 height 12
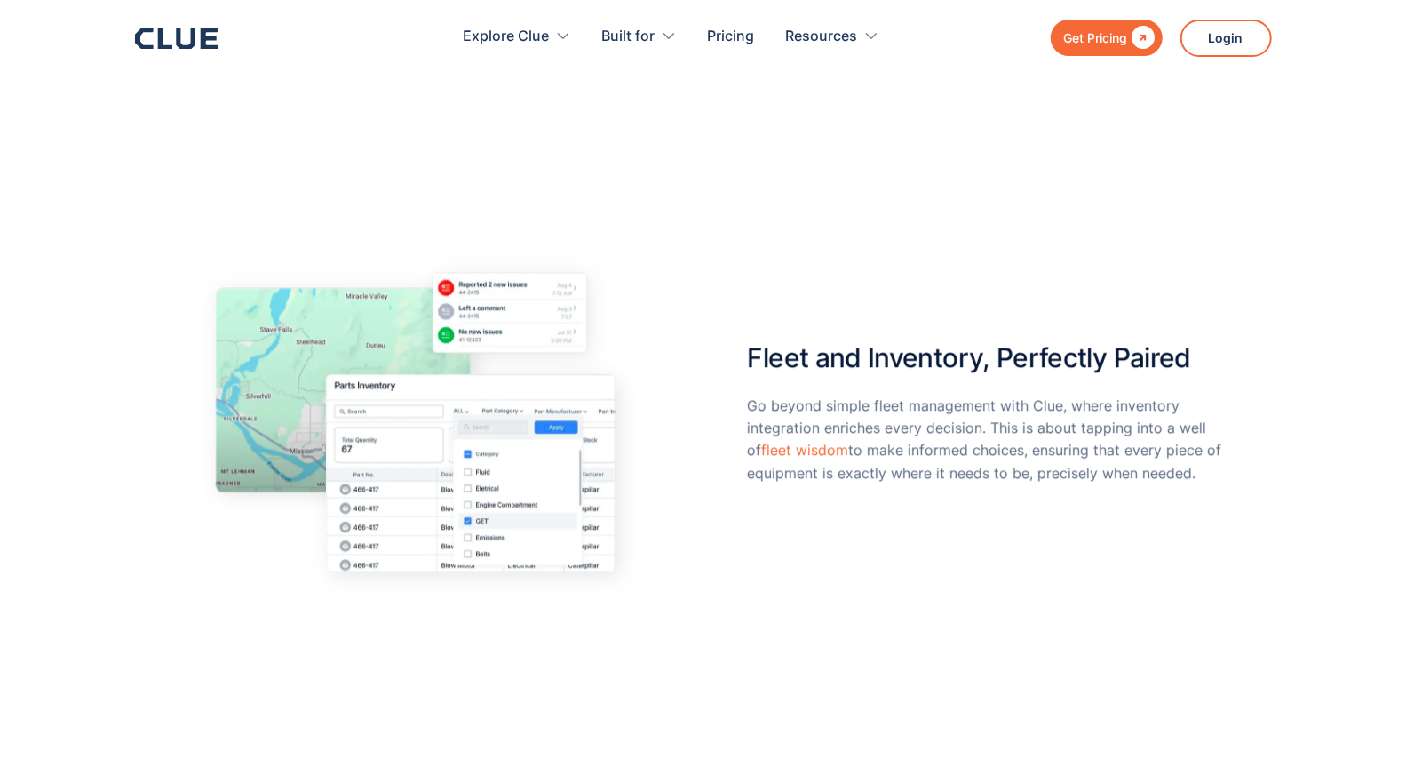
scroll to position [3524, 0]
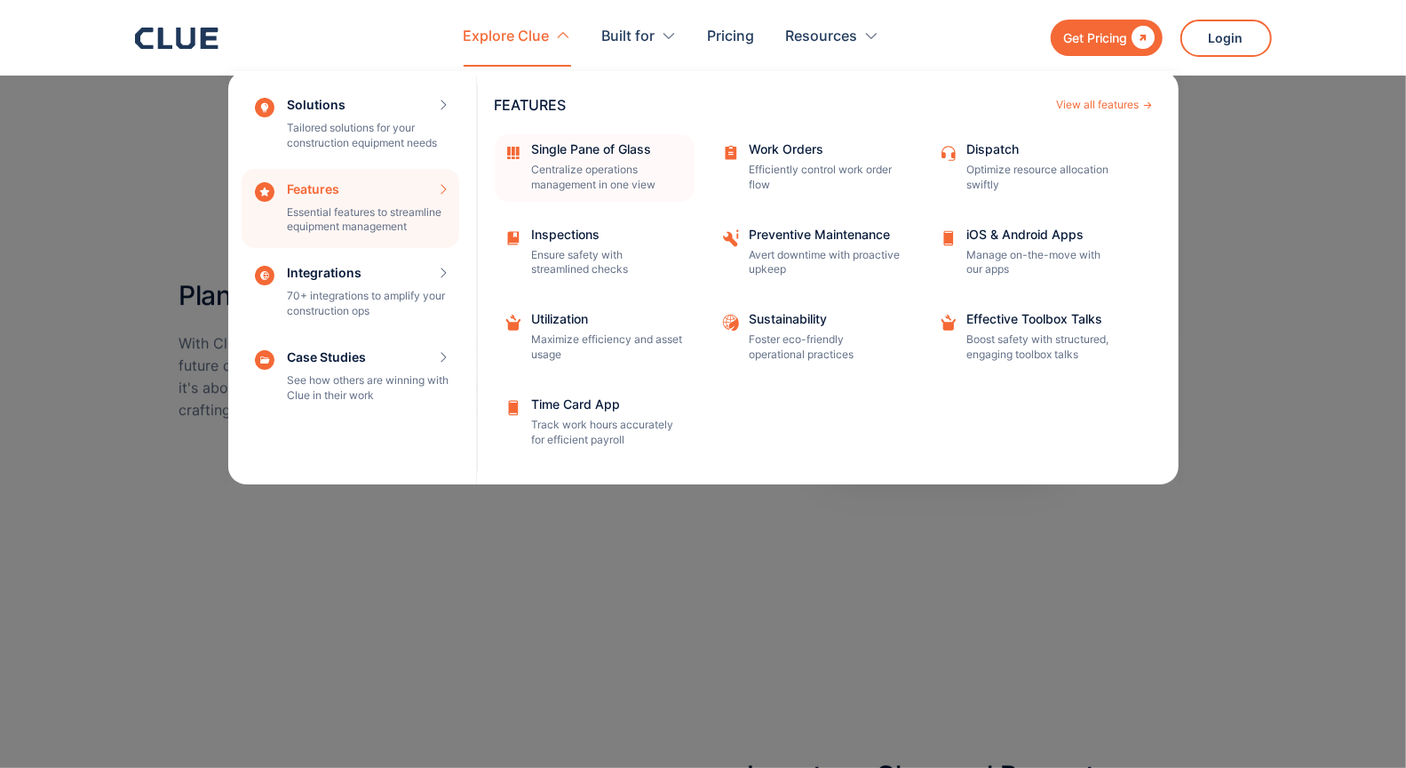
click at [559, 163] on p "Centralize operations management in one view" at bounding box center [607, 178] width 151 height 30
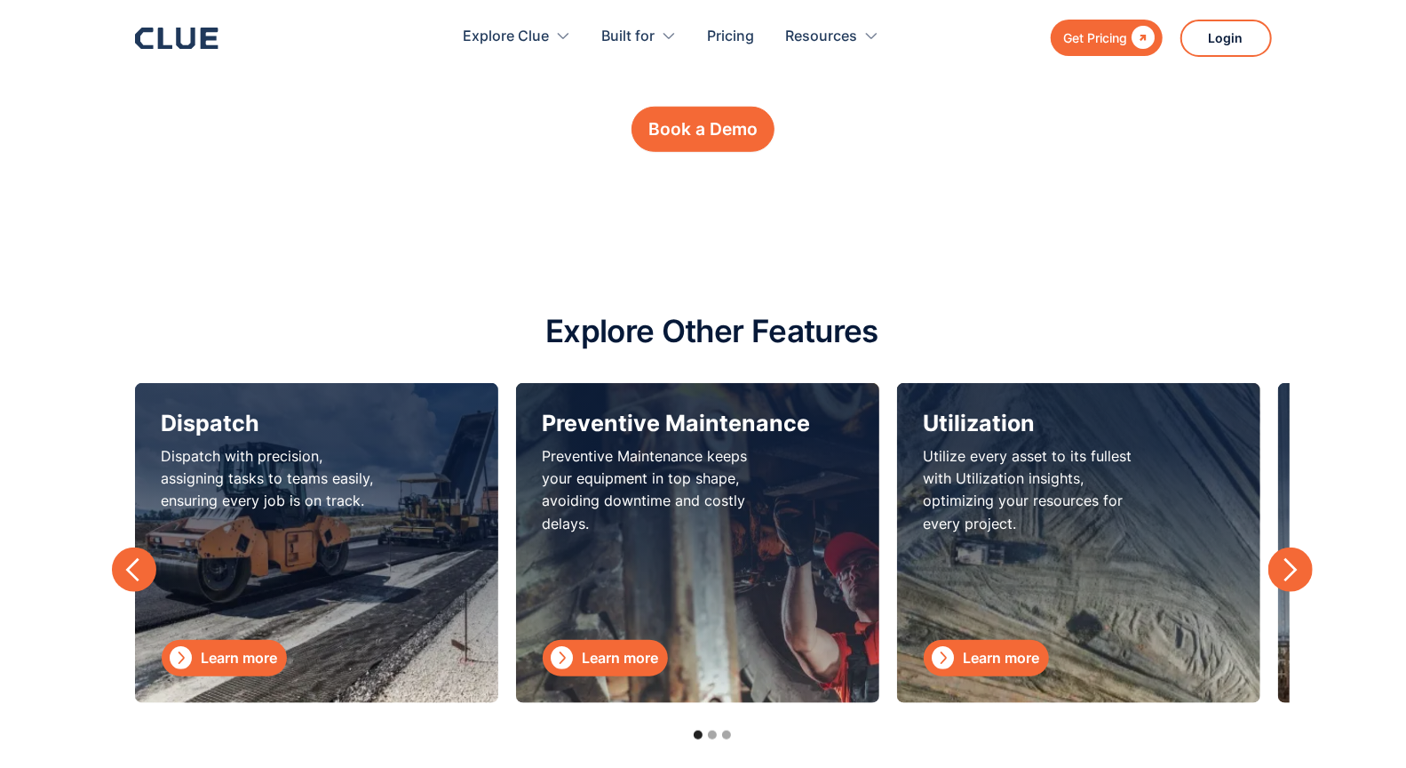
scroll to position [5473, 0]
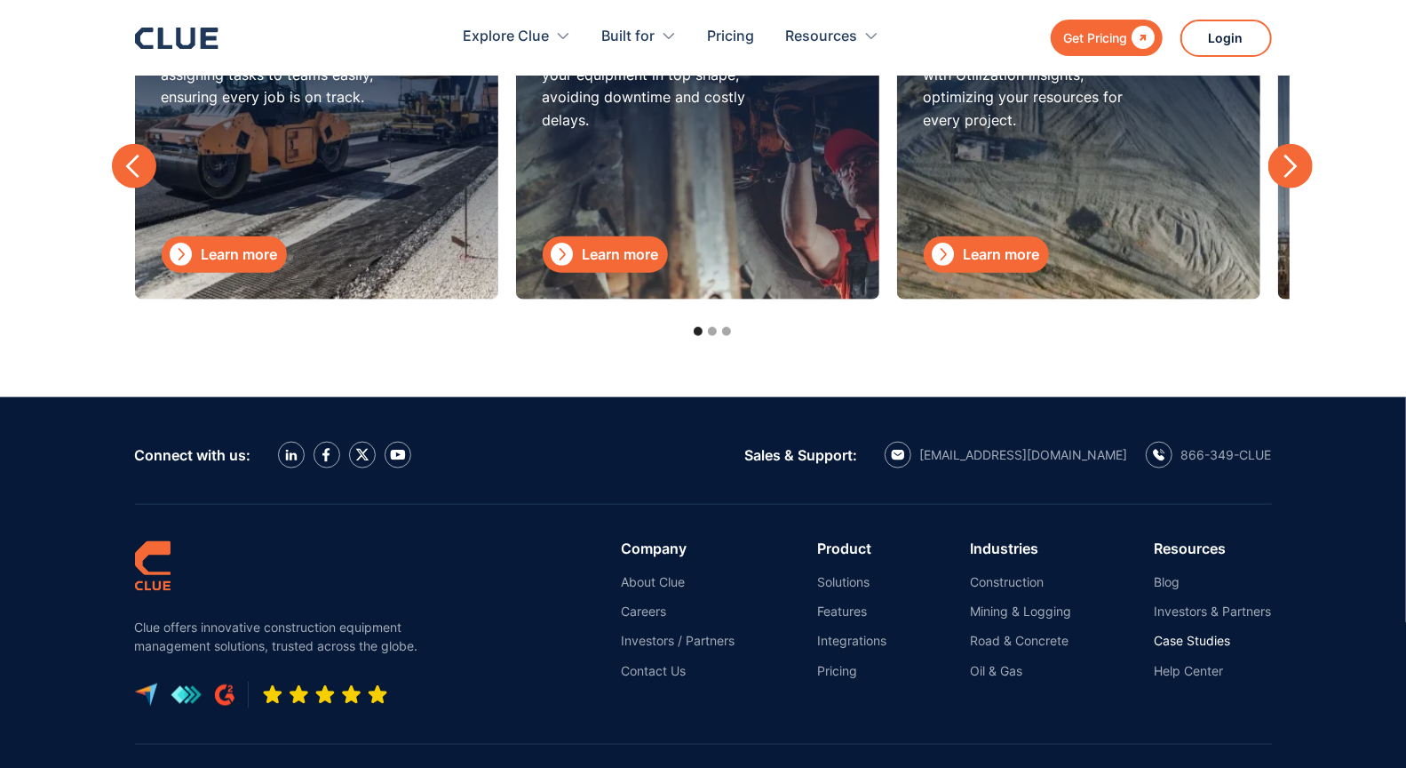
click at [1197, 633] on link "Case Studies" at bounding box center [1213, 641] width 117 height 16
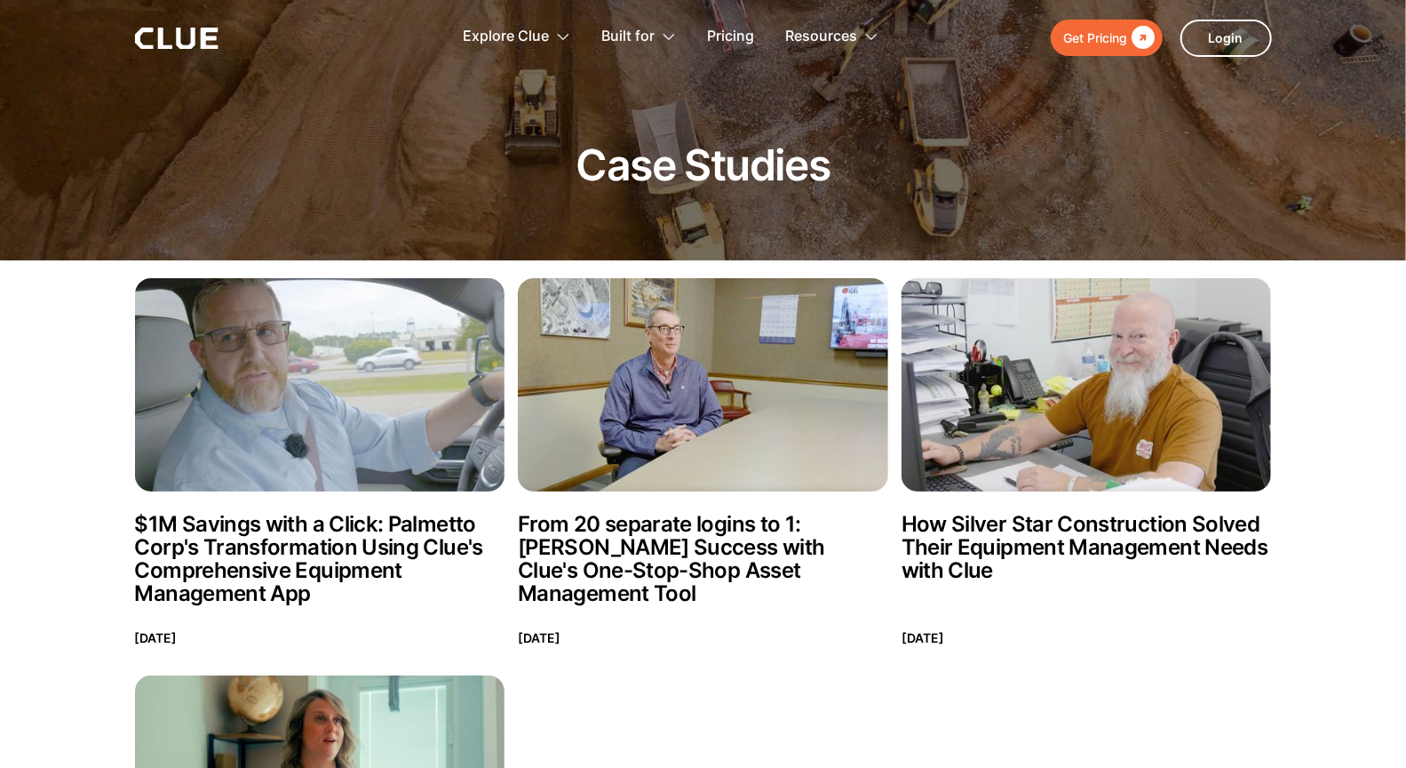
click at [747, 536] on h2 "From 20 separate logins to 1: [PERSON_NAME] Success with Clue's One-Stop-Shop A…" at bounding box center [703, 559] width 370 height 92
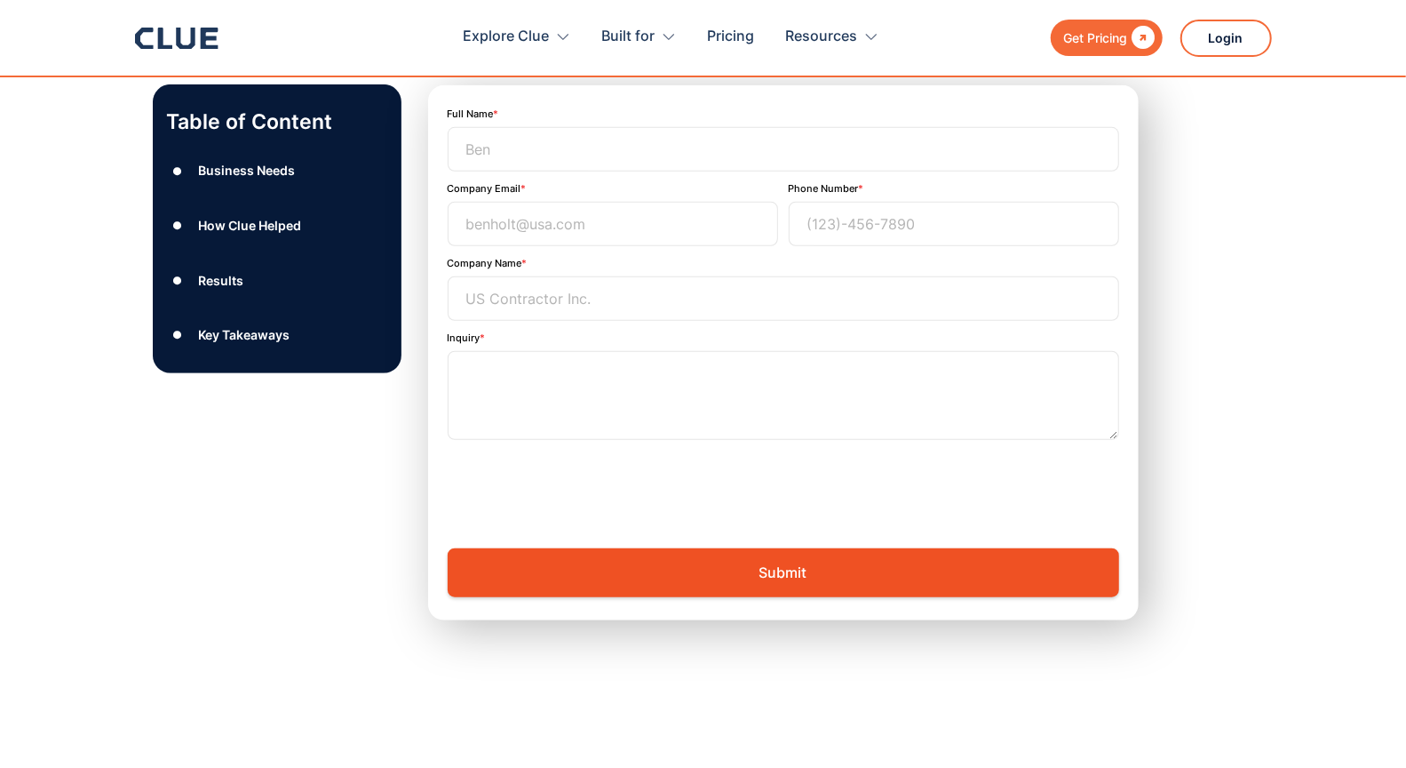
scroll to position [5386, 0]
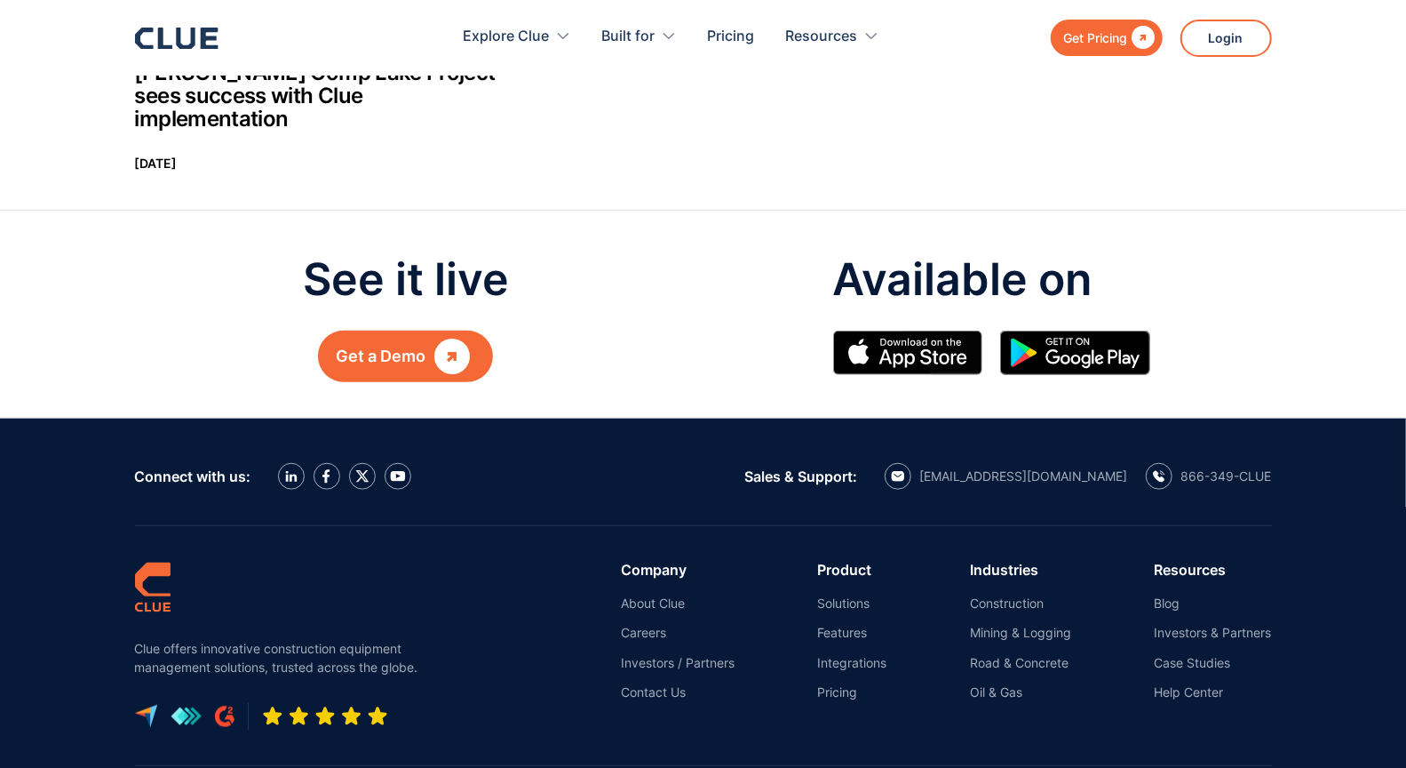
scroll to position [1014, 0]
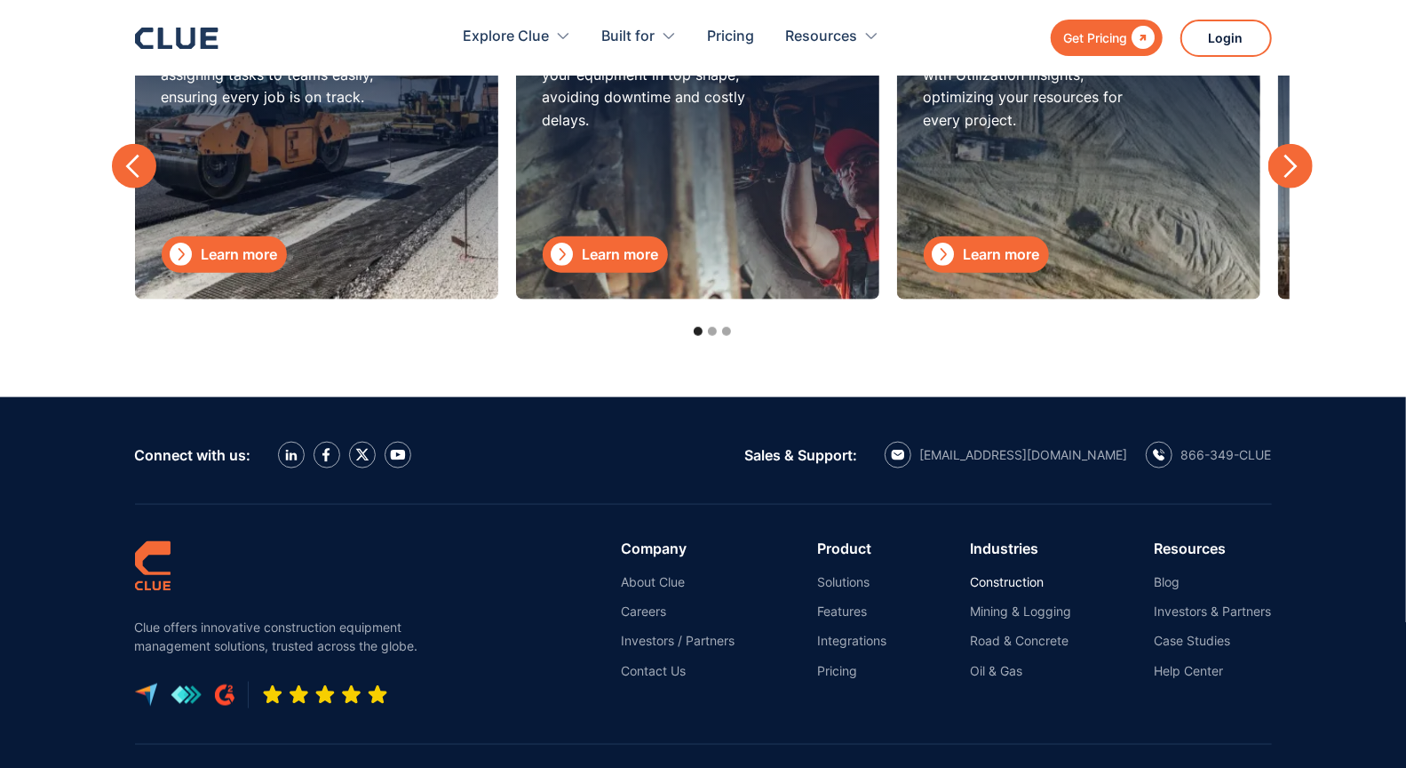
click at [996, 574] on link "Construction" at bounding box center [1020, 582] width 101 height 16
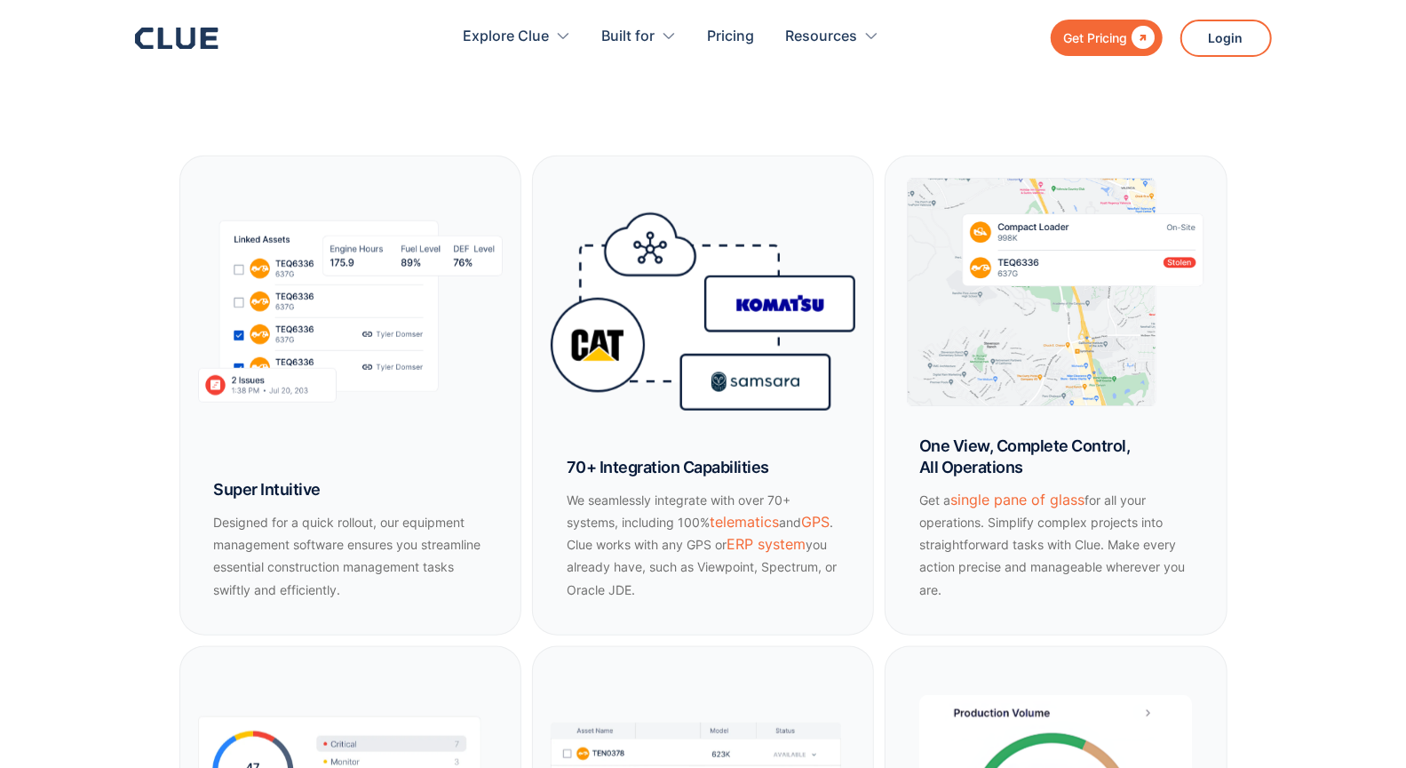
scroll to position [934, 0]
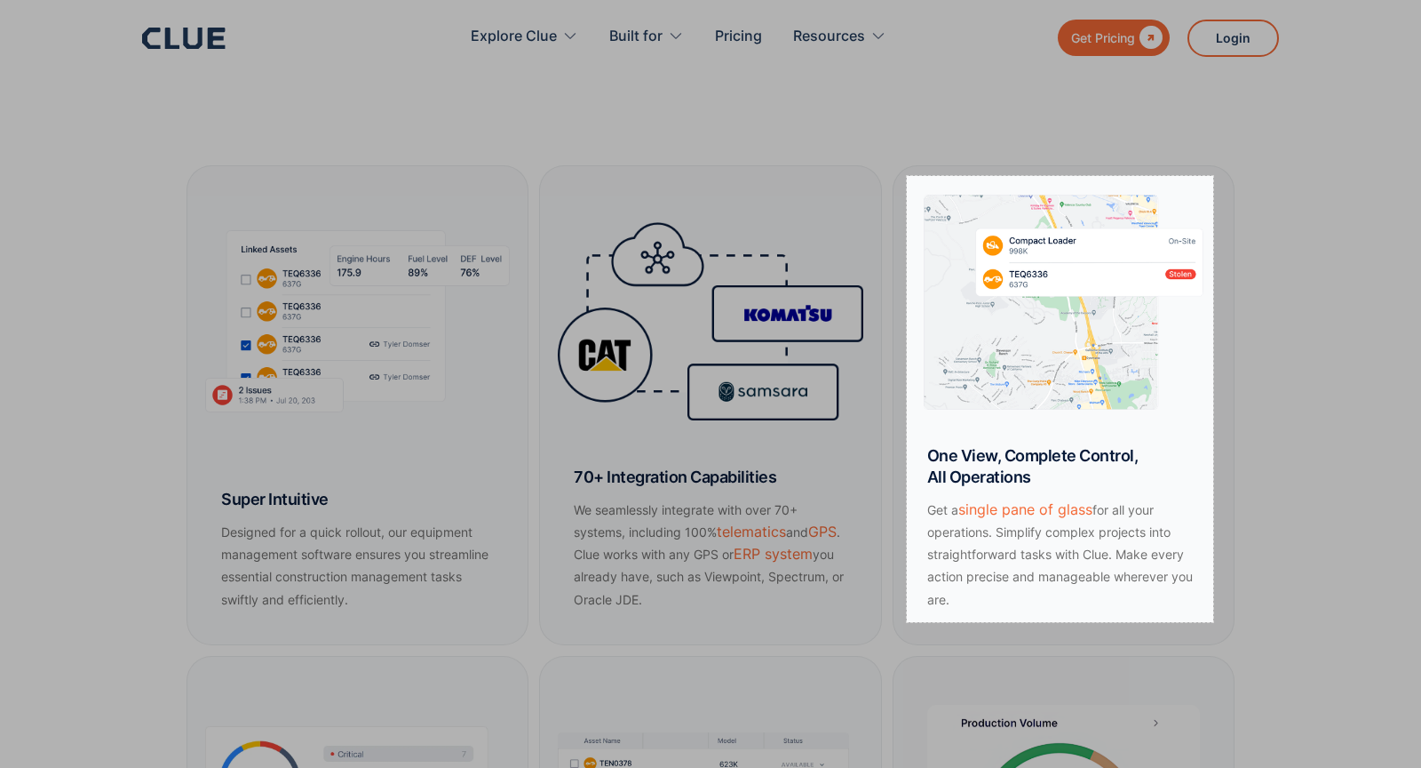
drag, startPoint x: 907, startPoint y: 175, endPoint x: 1214, endPoint y: 622, distance: 541.9
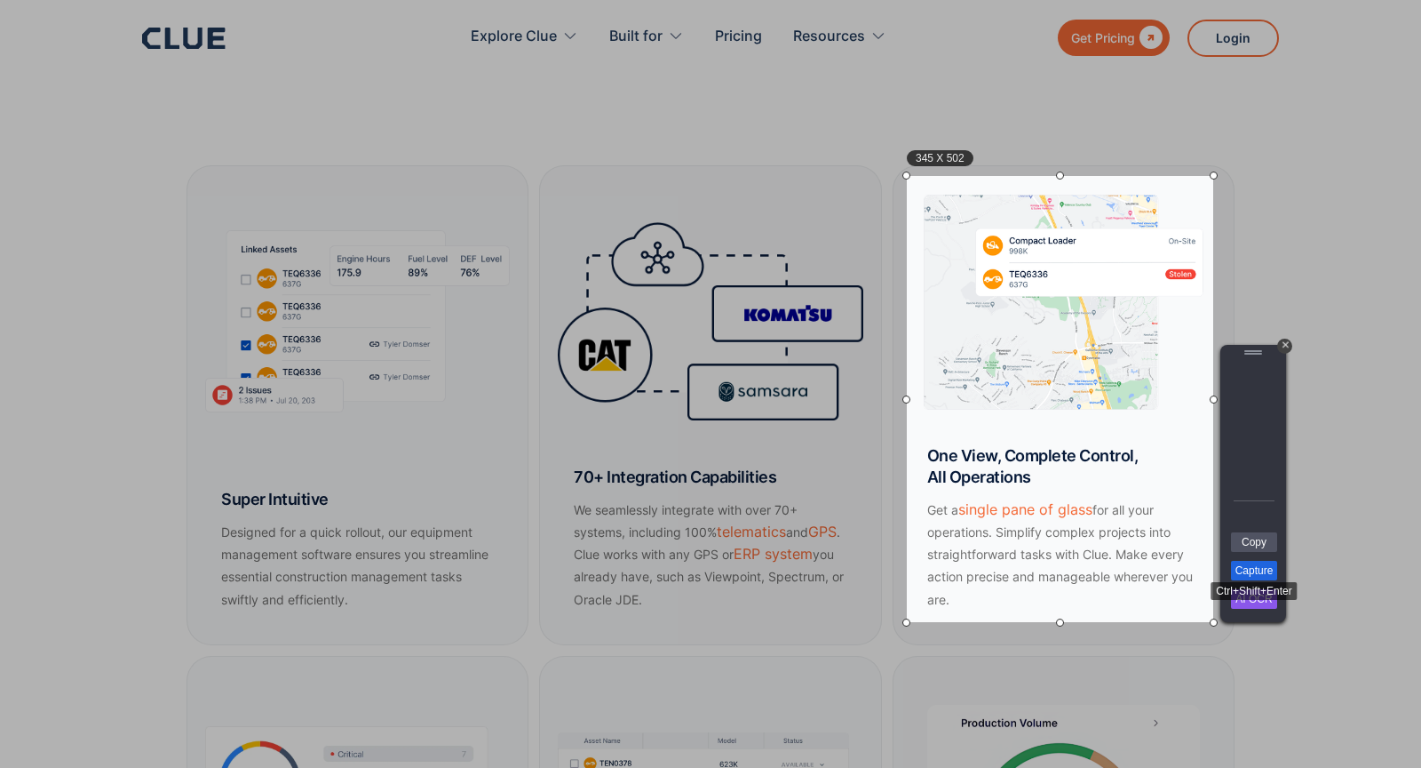
click at [1233, 568] on link "Capture" at bounding box center [1254, 571] width 46 height 20
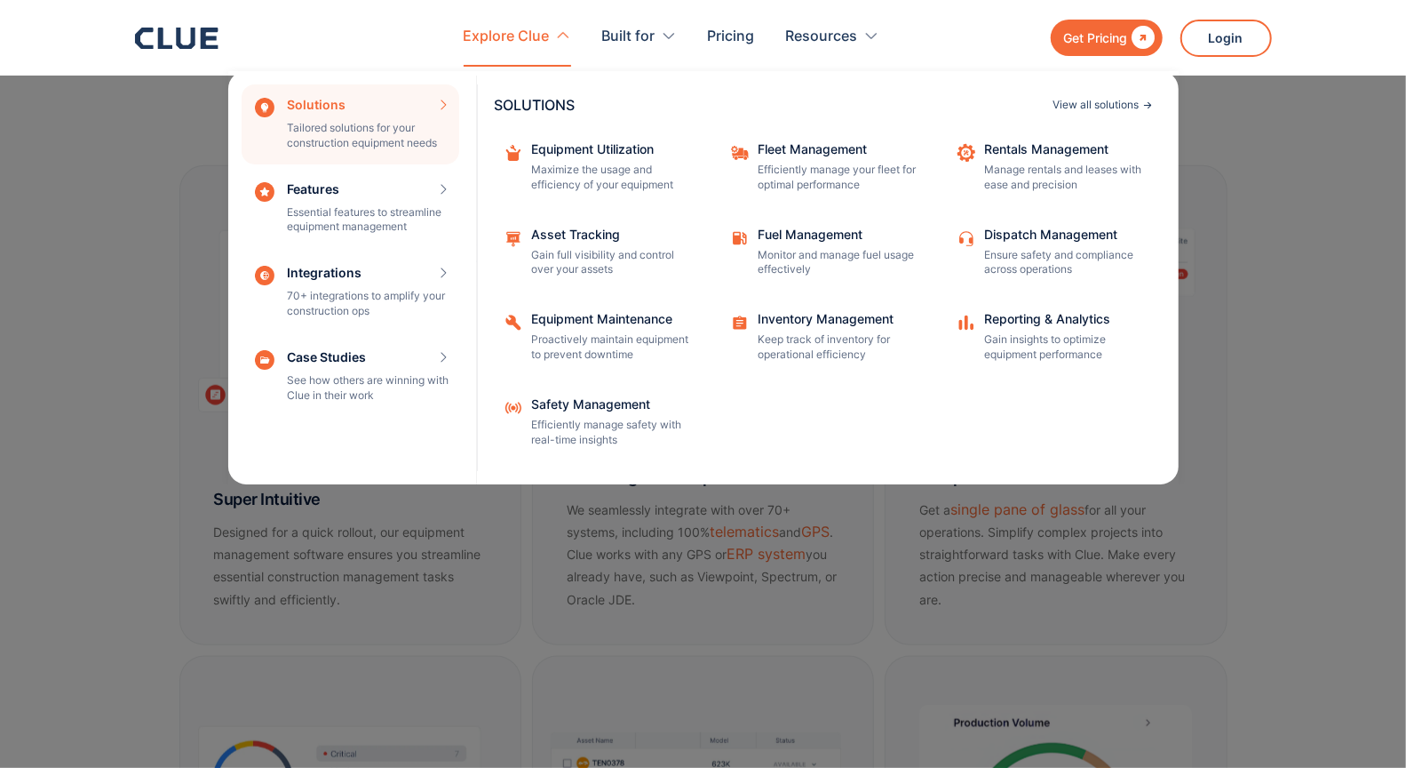
click at [1080, 104] on div "View all solutions" at bounding box center [1097, 105] width 86 height 11
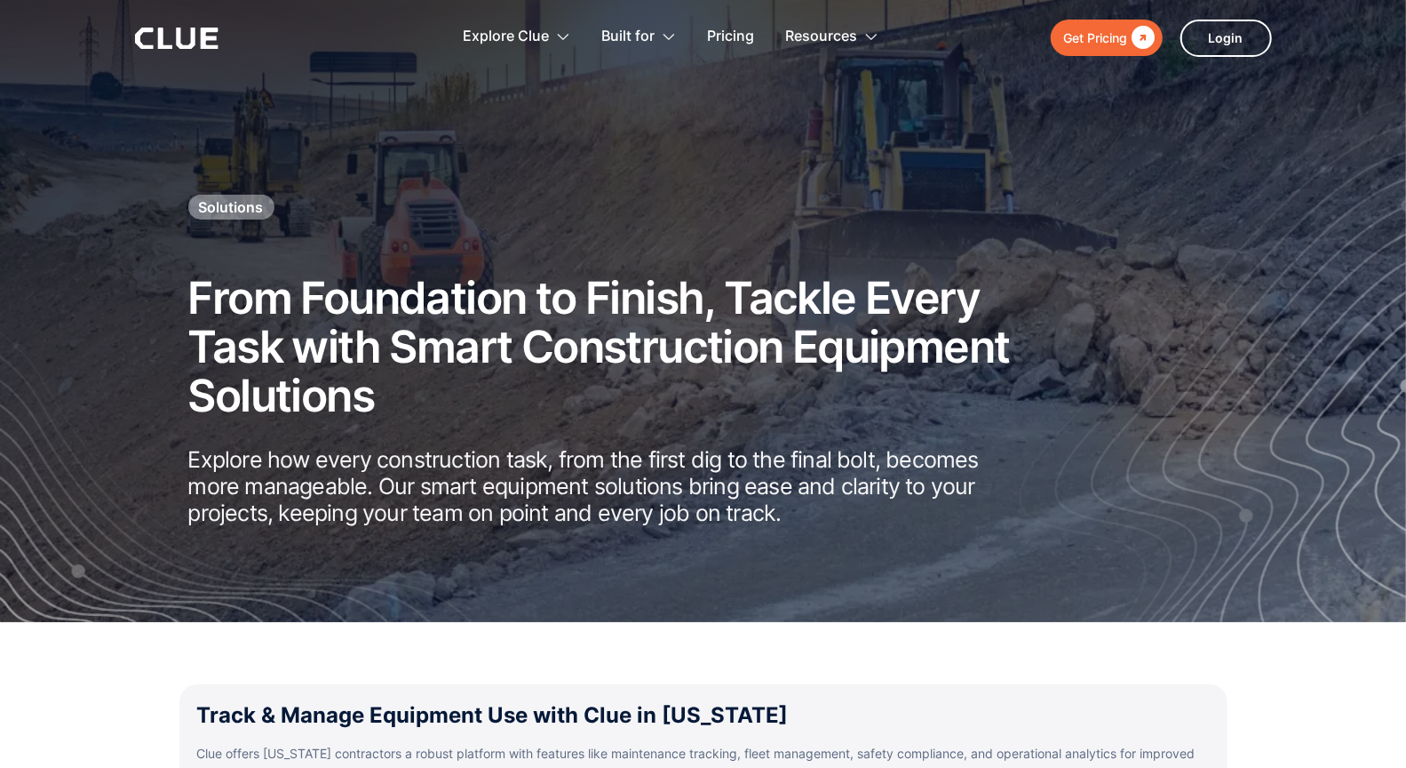
scroll to position [601, 0]
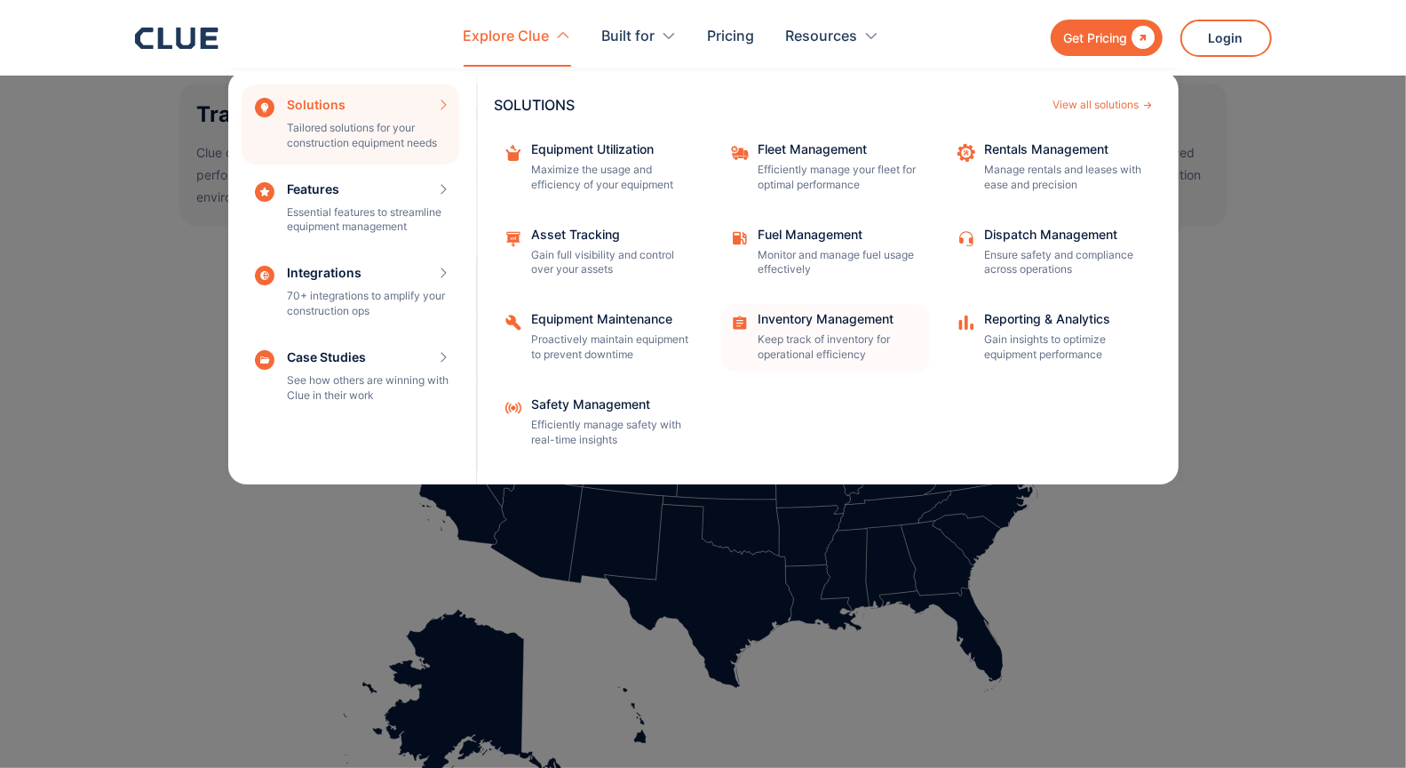
click at [795, 344] on p "Keep track of inventory for operational efficiency" at bounding box center [839, 347] width 160 height 30
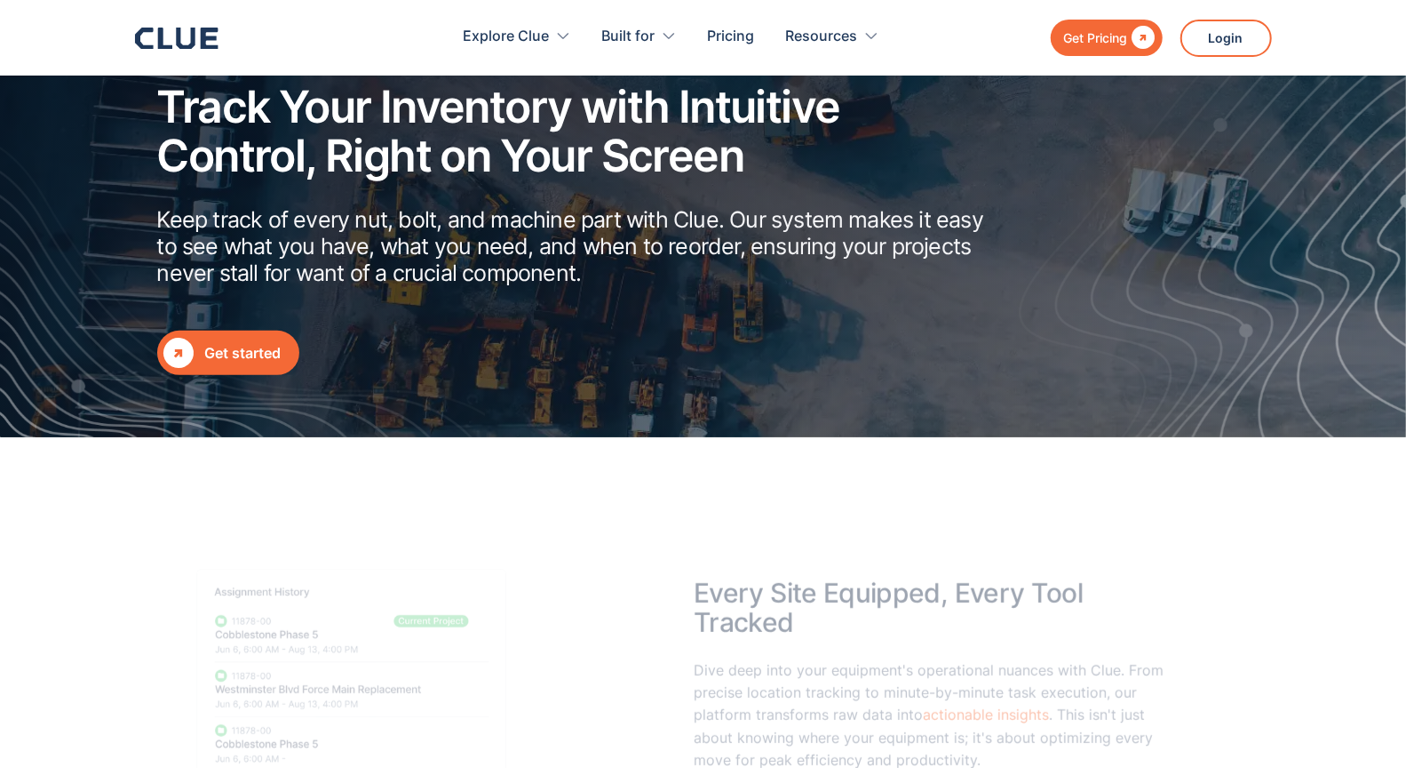
scroll to position [392, 0]
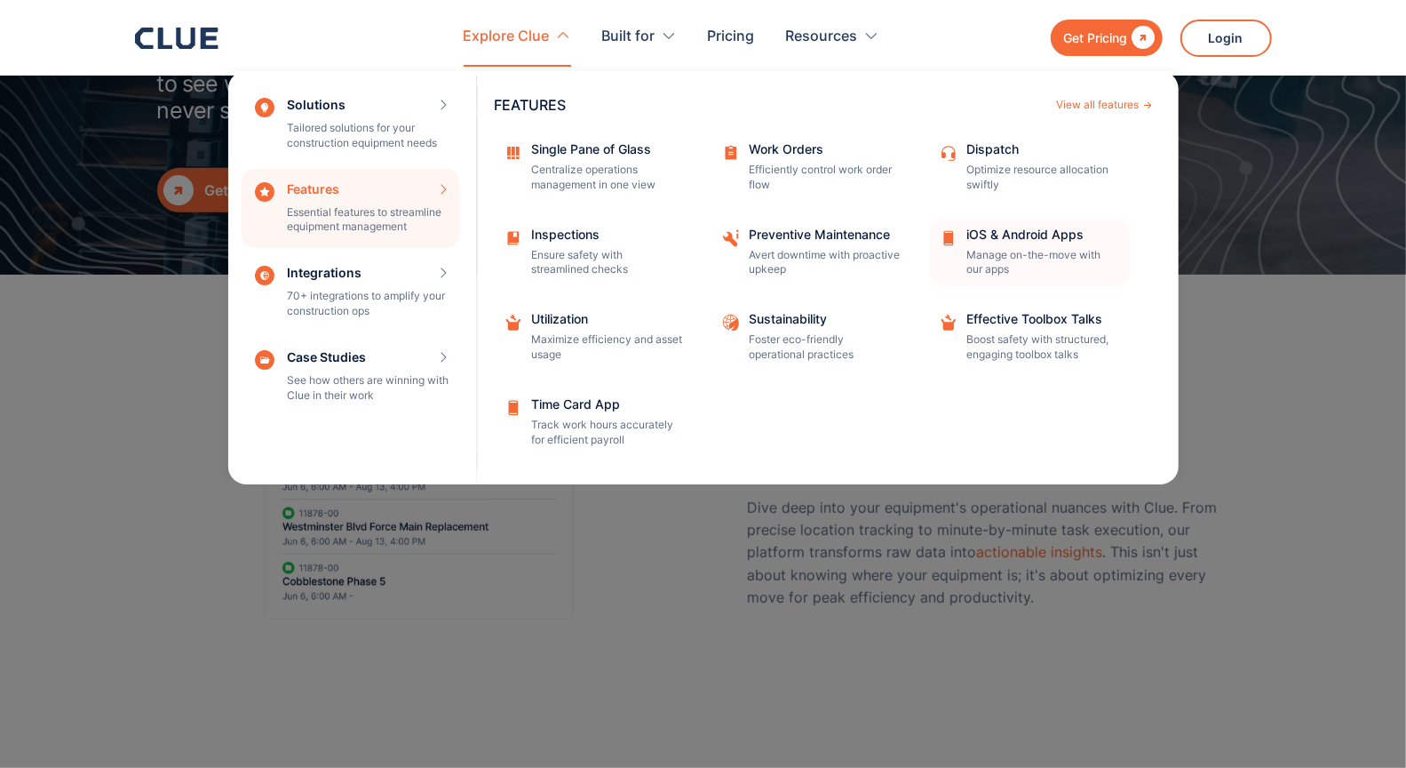
click at [1024, 245] on div "iOS & Android Apps Manage on-the-move with our apps" at bounding box center [1042, 253] width 151 height 50
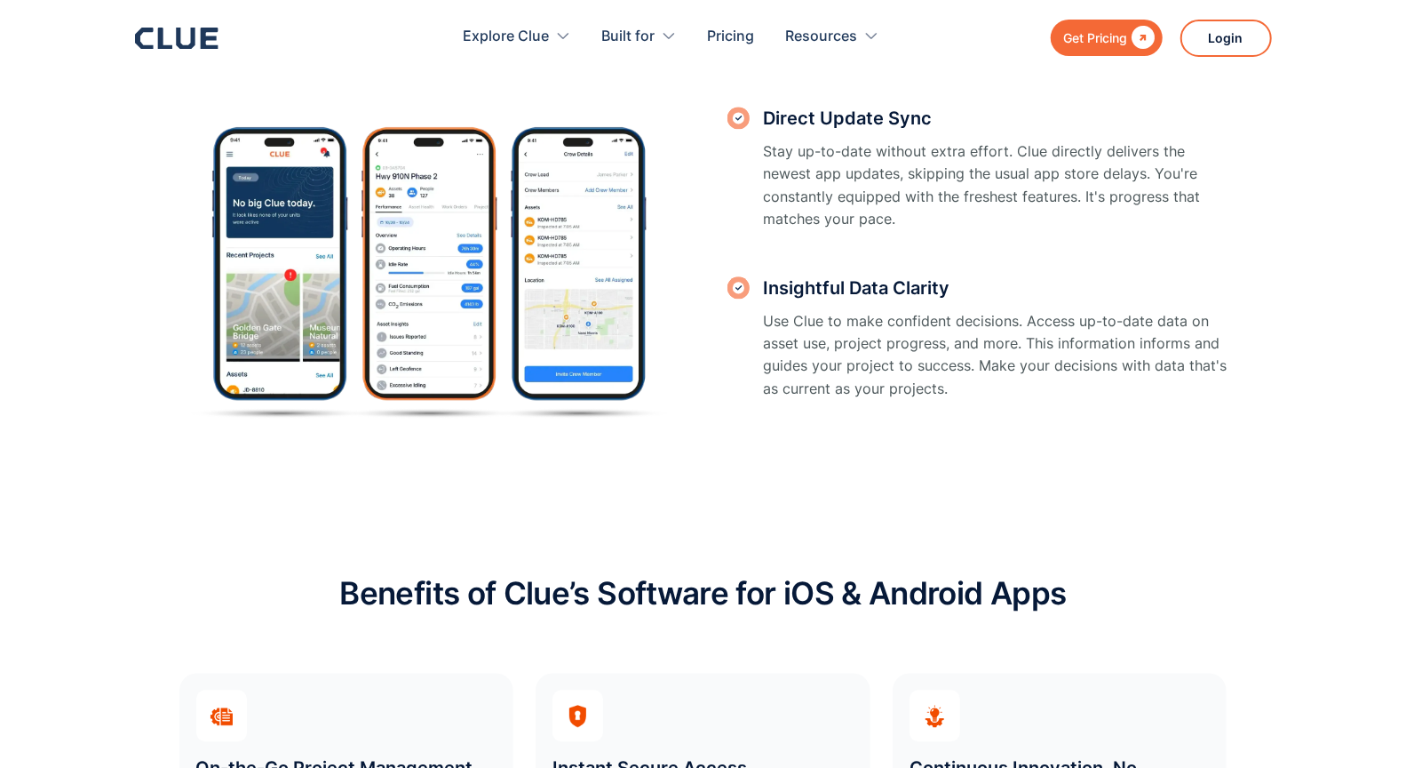
scroll to position [2903, 0]
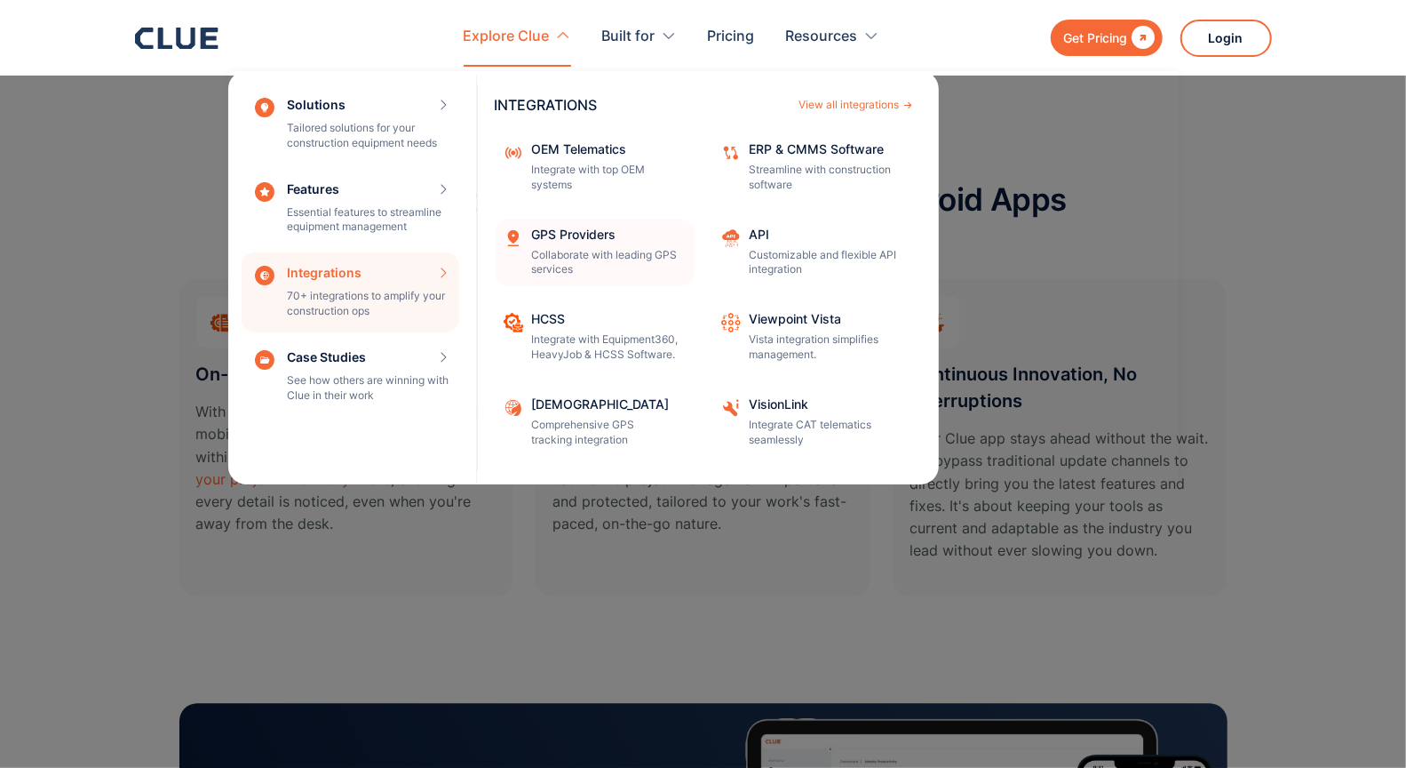
click at [544, 230] on div "GPS Providers" at bounding box center [607, 234] width 151 height 12
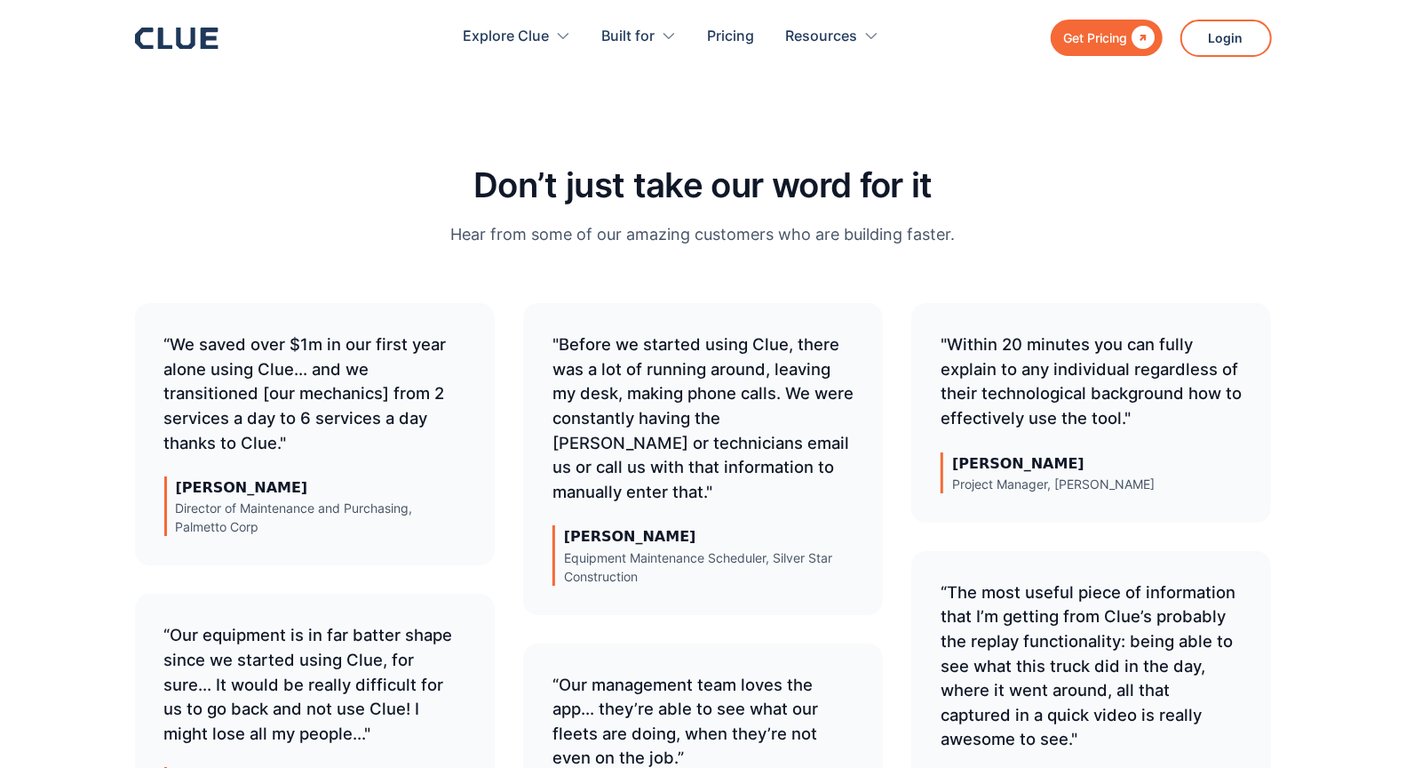
scroll to position [7914, 0]
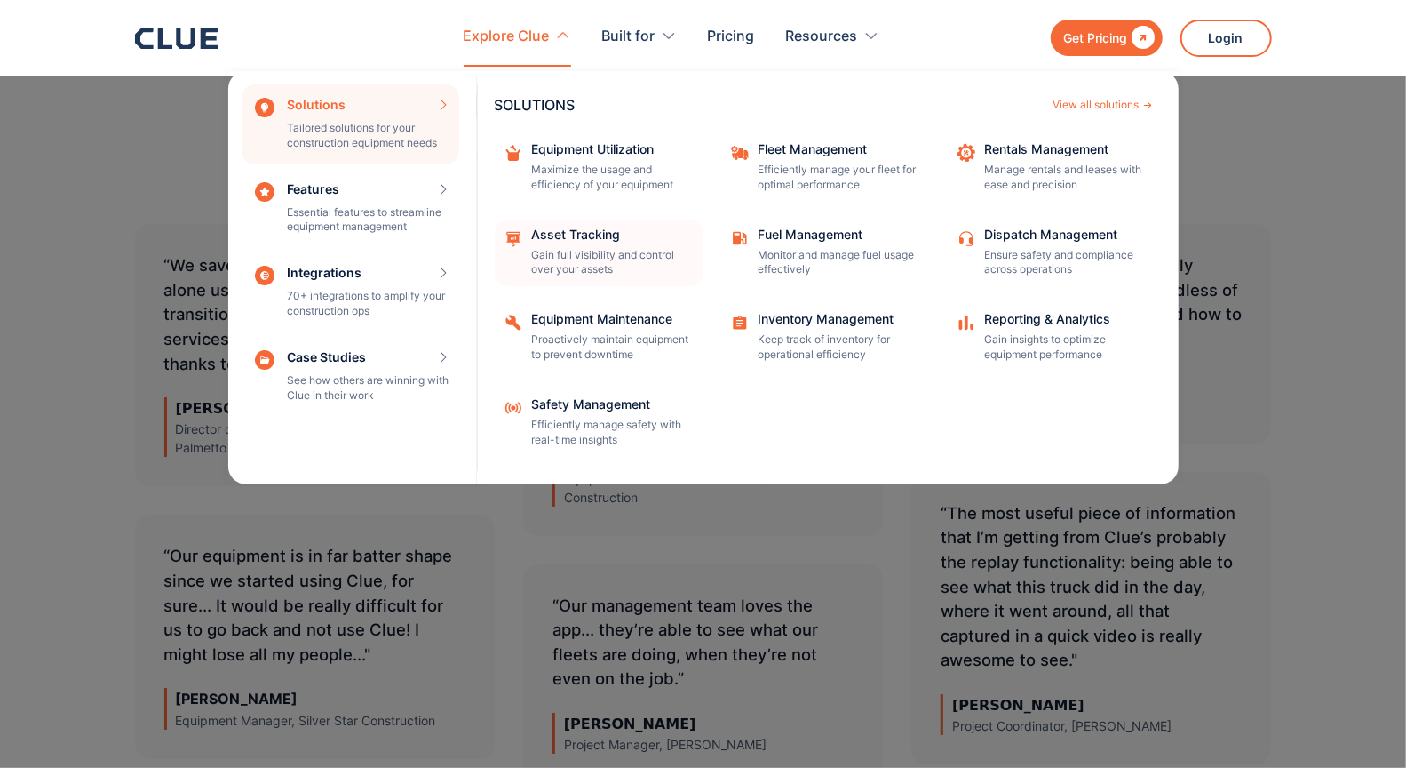
click at [559, 248] on p "Gain full visibility and control over your assets" at bounding box center [612, 263] width 160 height 30
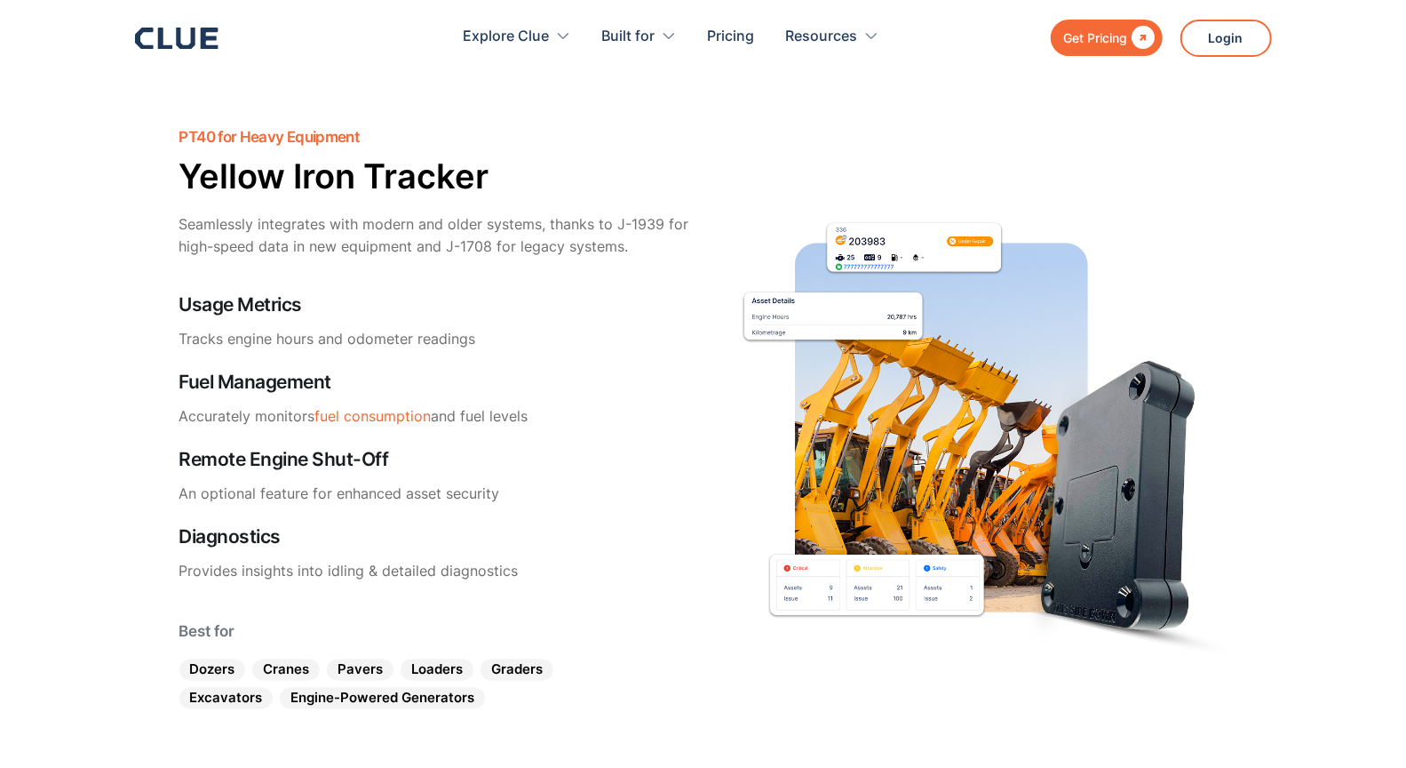
scroll to position [1846, 0]
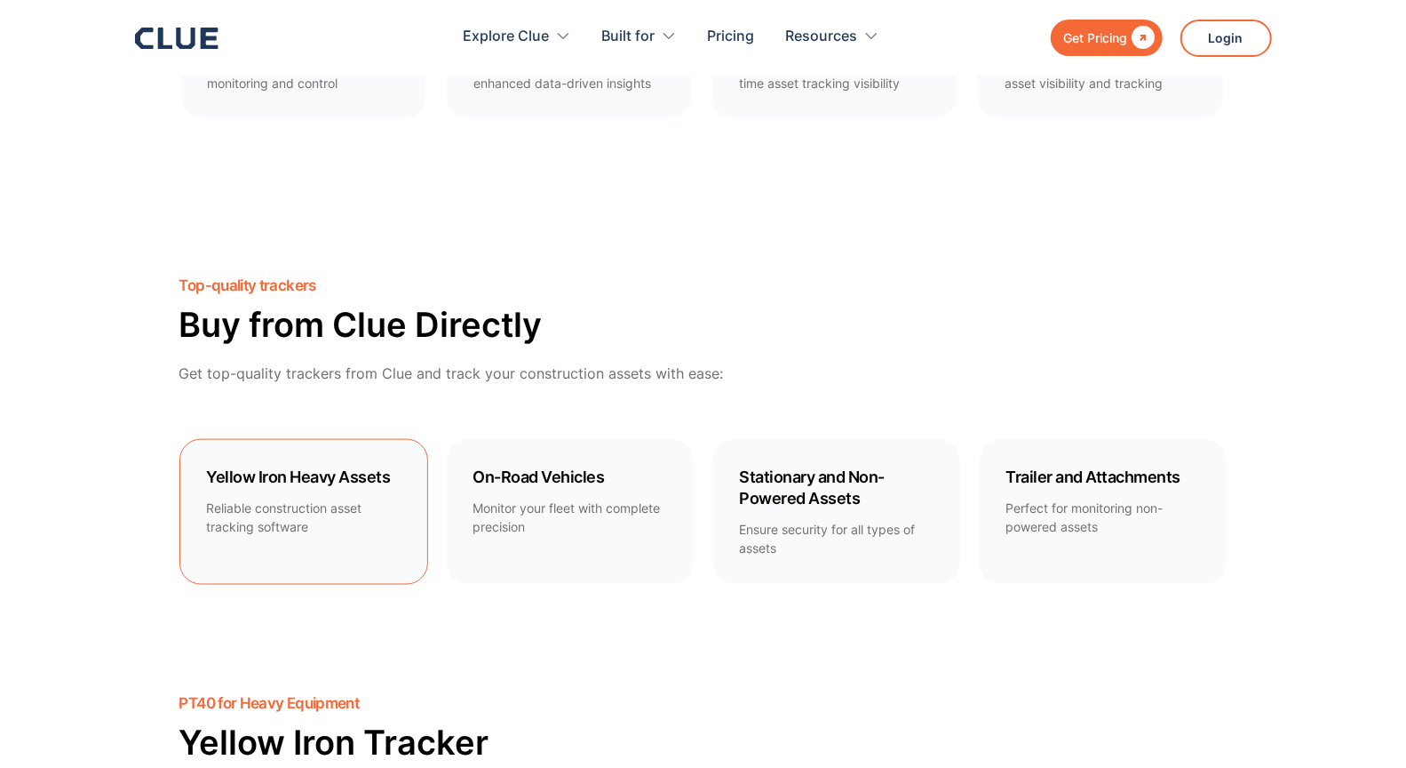
click at [351, 484] on h4 "Yellow Iron Heavy Assets" at bounding box center [304, 476] width 194 height 21
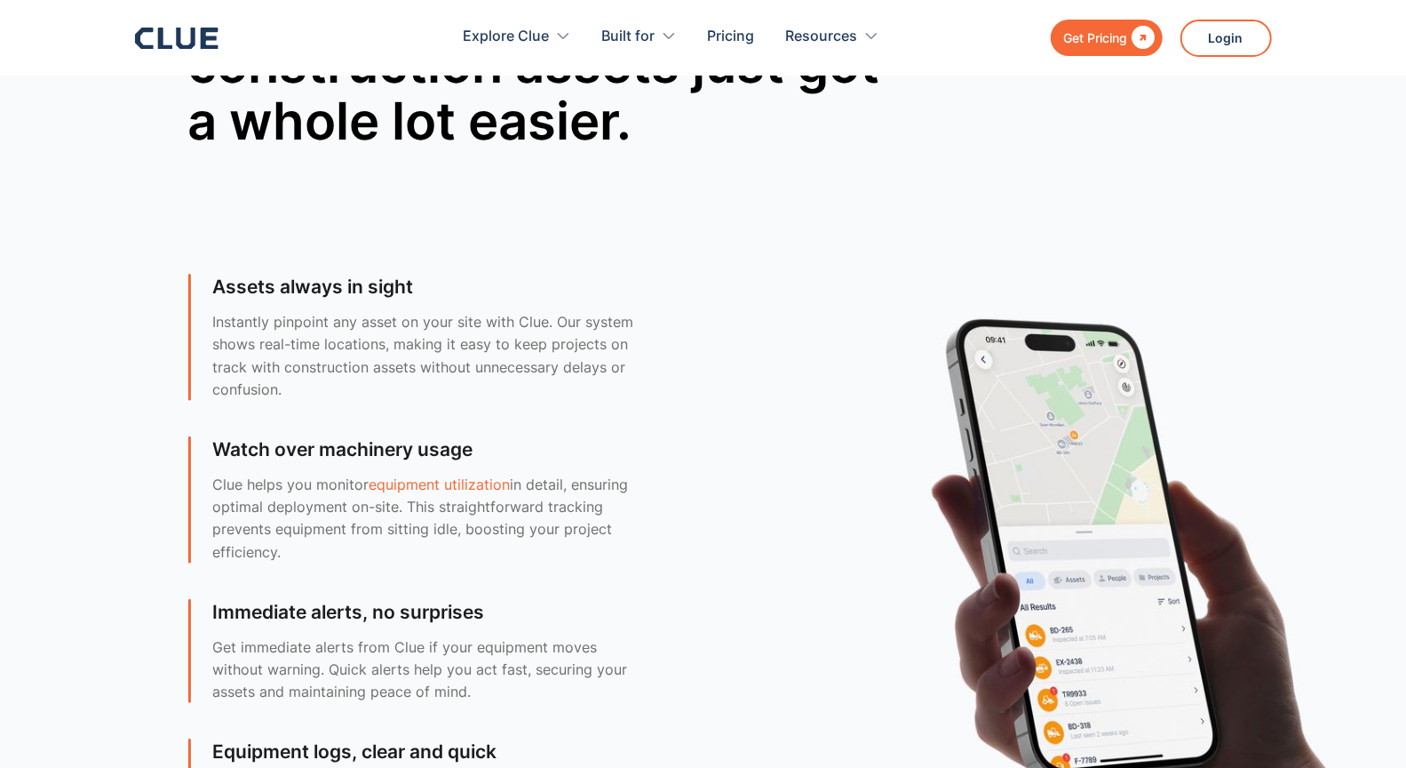
scroll to position [5042, 0]
